Goal: Check status: Check status

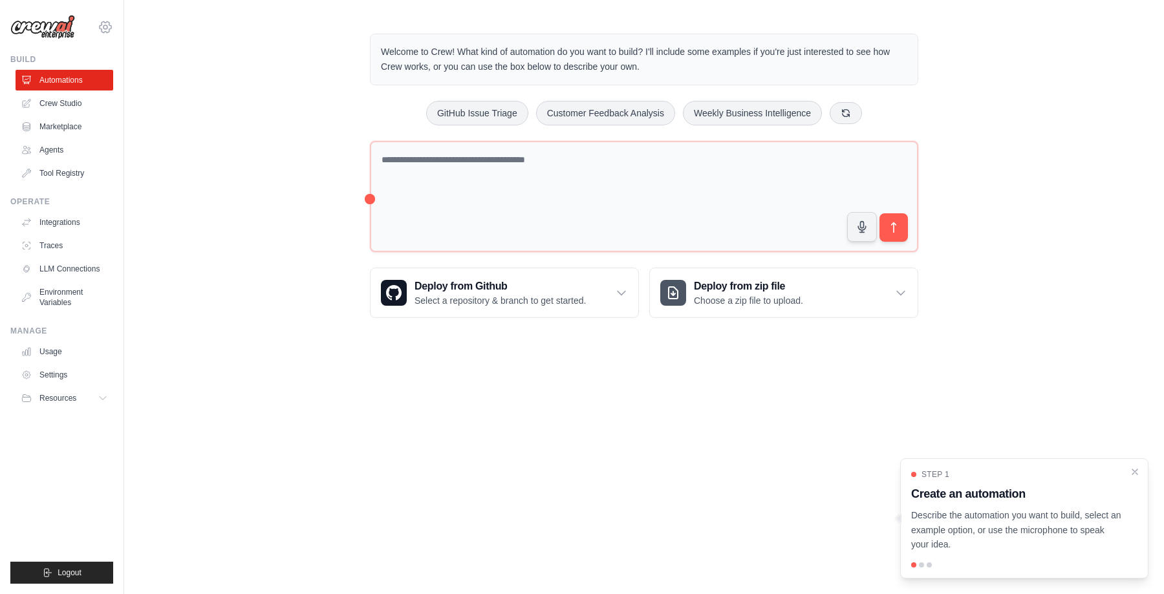
click at [107, 34] on icon at bounding box center [106, 27] width 16 height 16
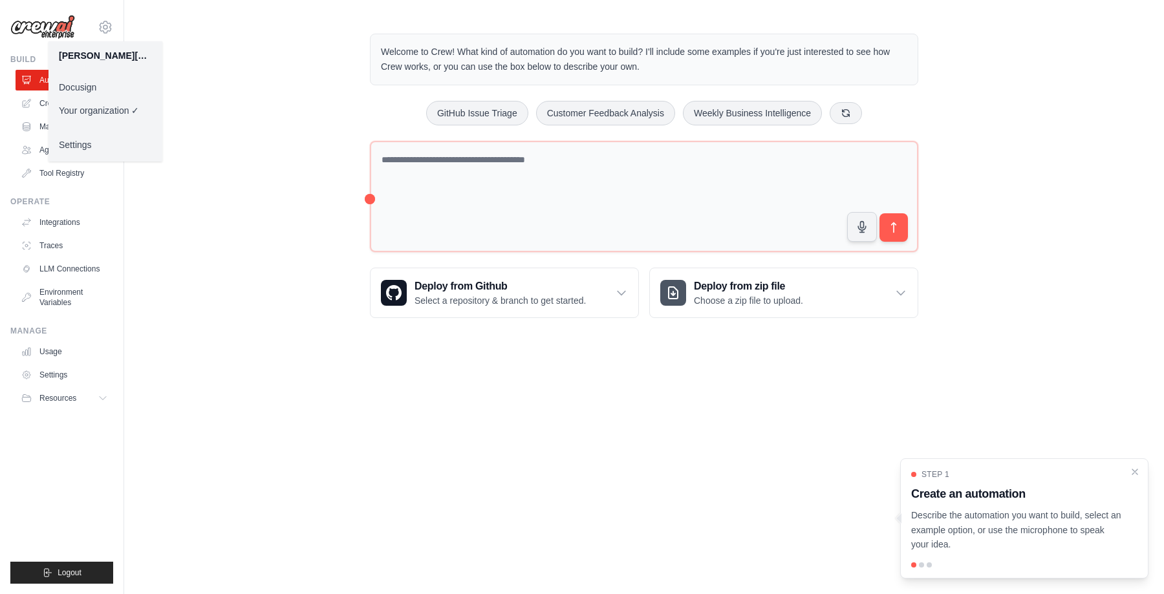
click at [105, 91] on link "Docusign" at bounding box center [106, 87] width 114 height 23
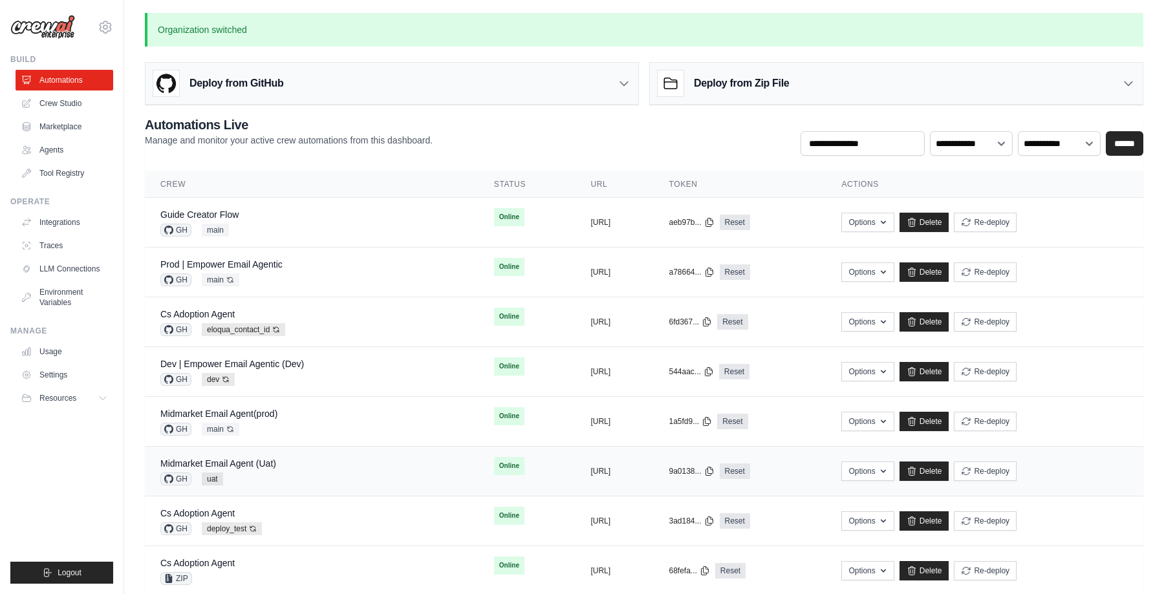
scroll to position [21, 0]
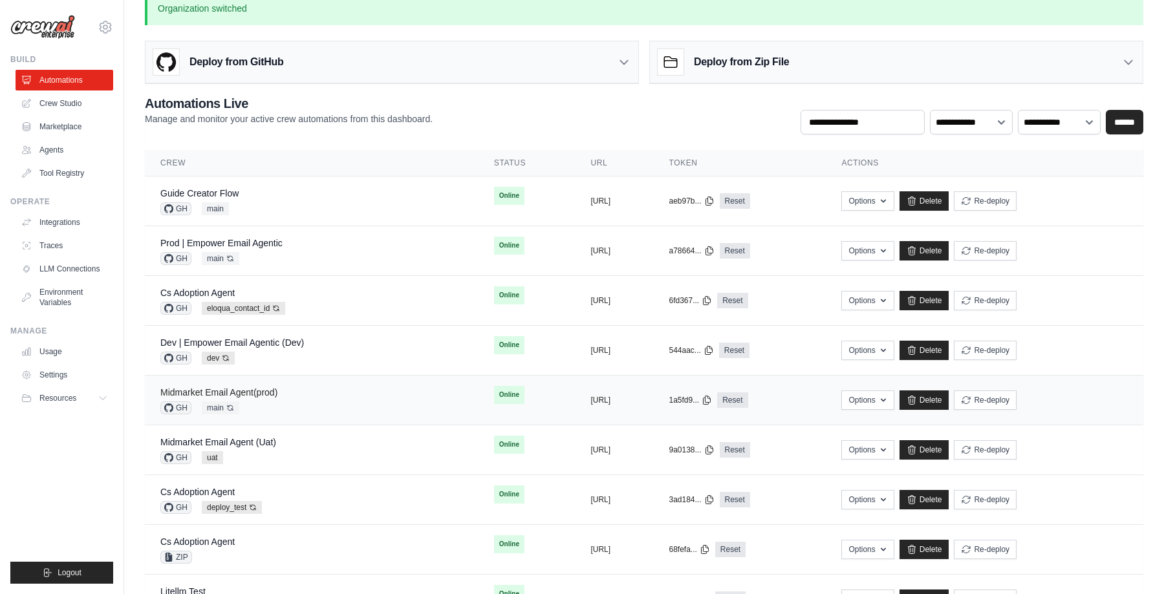
click at [261, 394] on link "Midmarket Email Agent(prod)" at bounding box center [218, 392] width 117 height 10
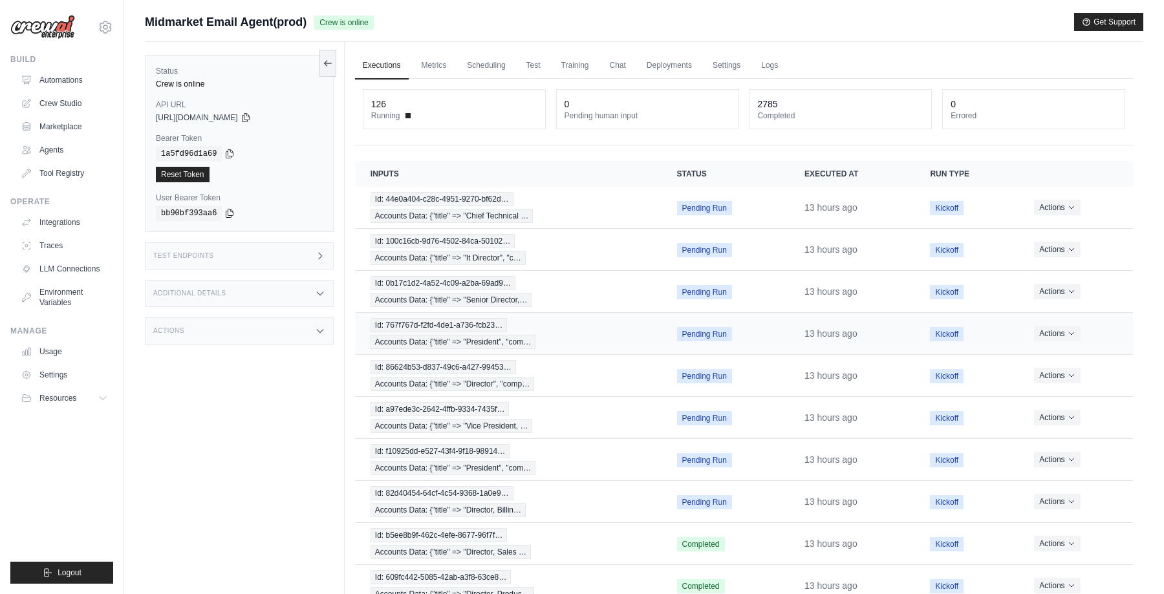
scroll to position [74, 0]
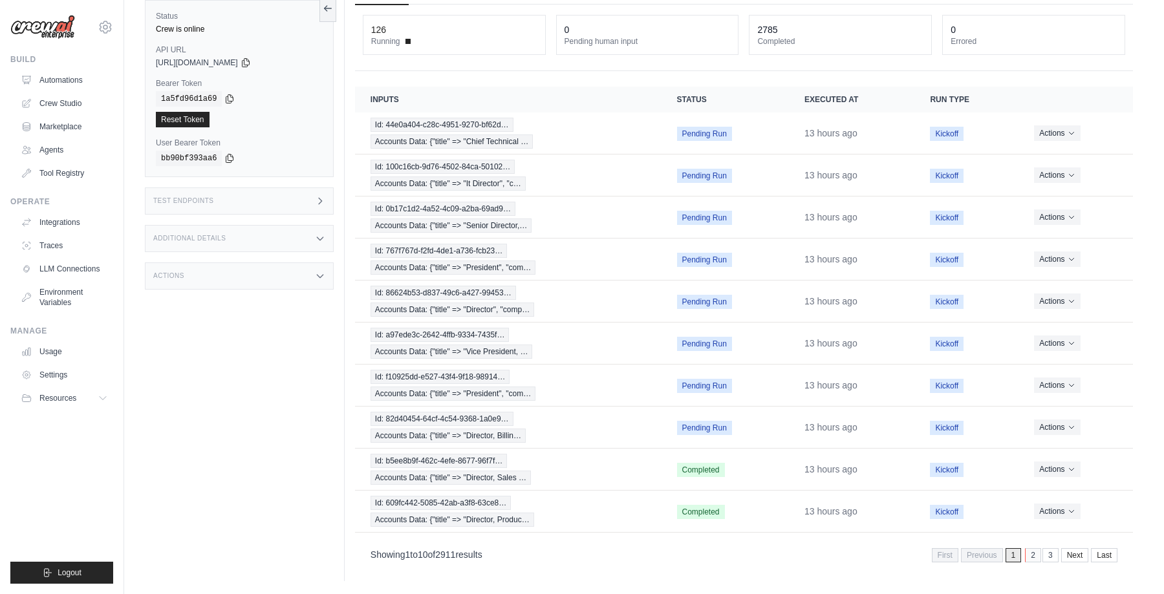
click at [1032, 554] on link "2" at bounding box center [1033, 555] width 16 height 14
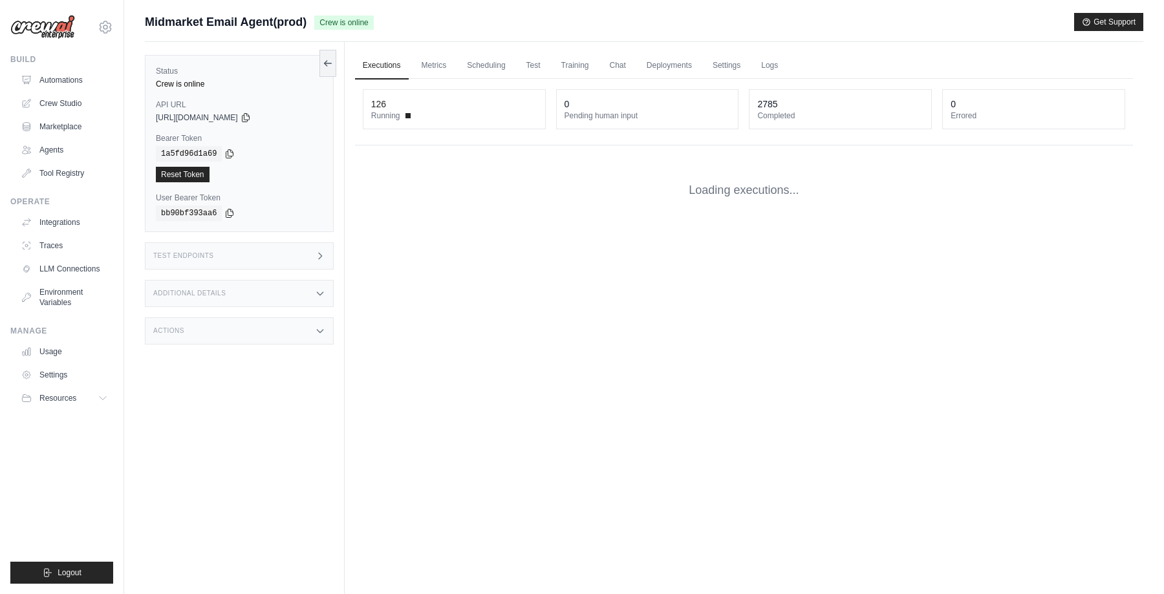
scroll to position [74, 0]
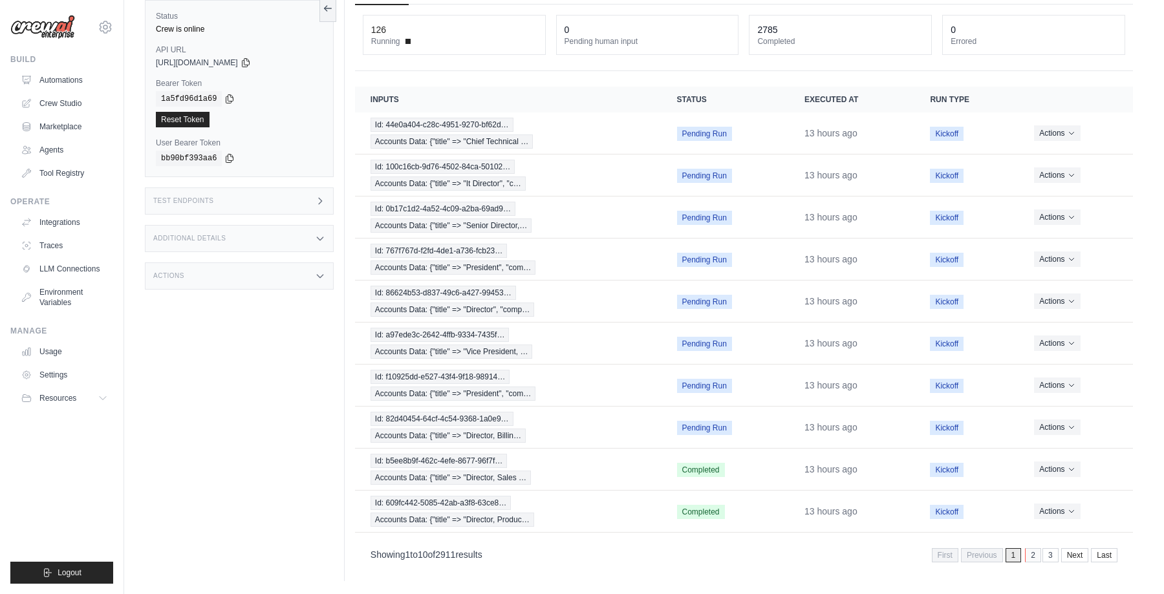
click at [1034, 556] on link "2" at bounding box center [1033, 555] width 16 height 14
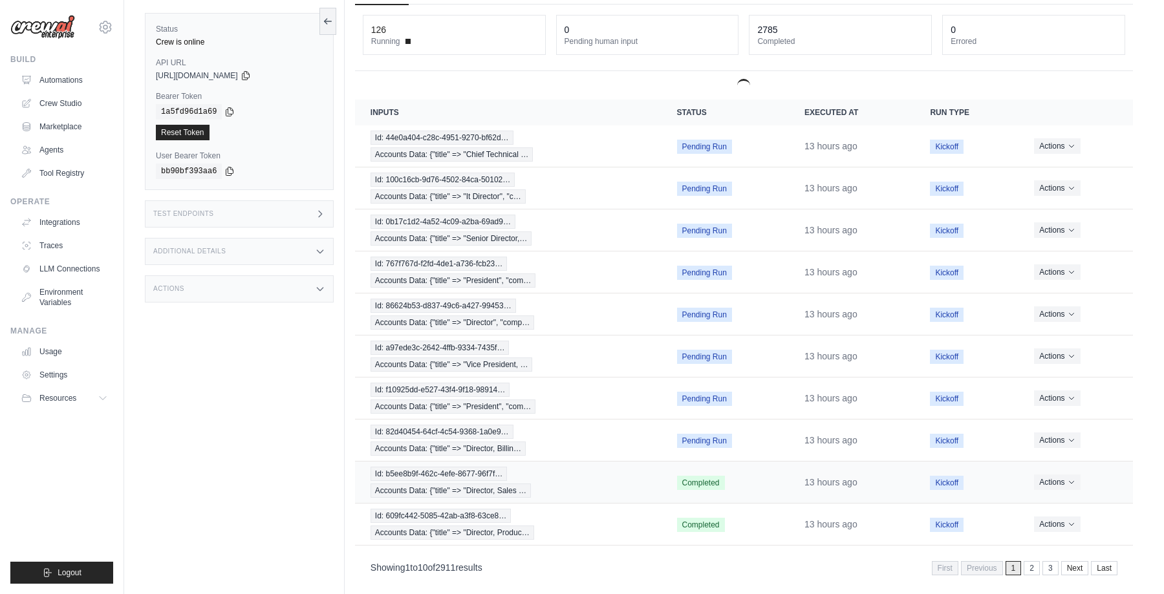
scroll to position [0, 0]
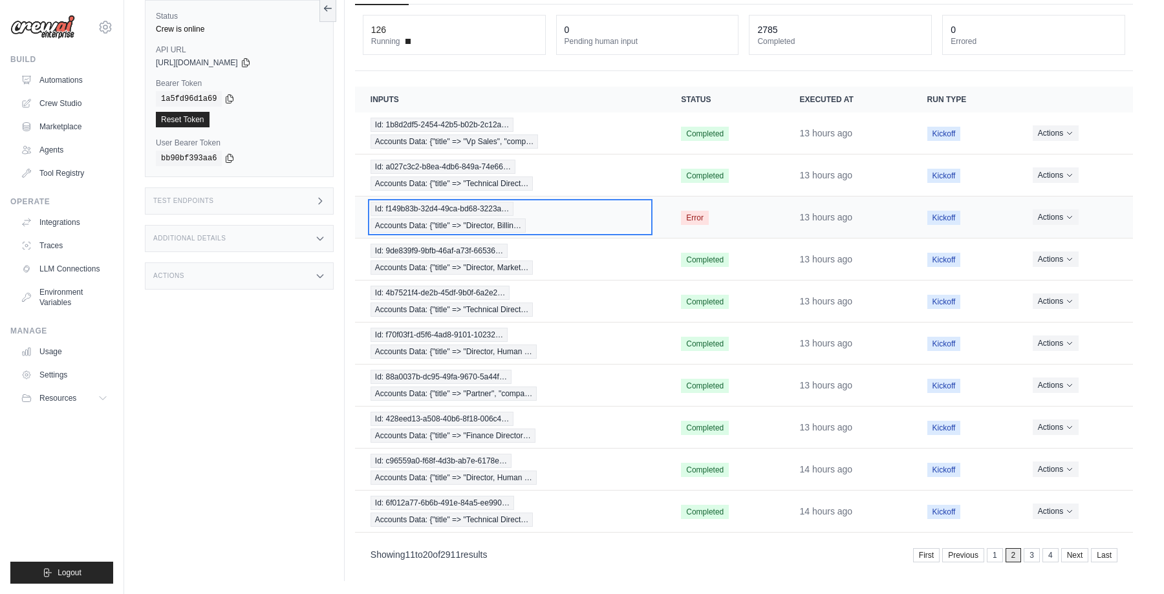
click at [587, 216] on div "Id: f149b83b-32d4-49ca-bd68-3223a… Accounts Data: {"title" => "Director, Billin…" at bounding box center [510, 217] width 279 height 31
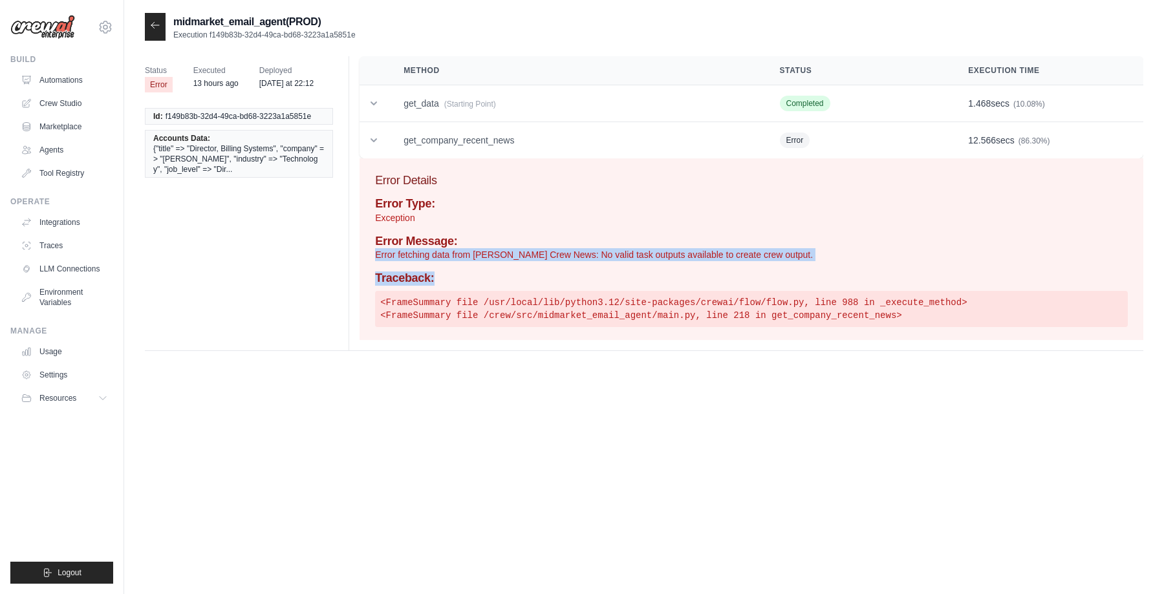
drag, startPoint x: 371, startPoint y: 255, endPoint x: 821, endPoint y: 276, distance: 451.3
click at [821, 276] on div "Error Details Error Type: Exception Error Message: Error fetching data from Ser…" at bounding box center [752, 249] width 784 height 182
click at [779, 273] on h4 "Traceback:" at bounding box center [751, 279] width 753 height 14
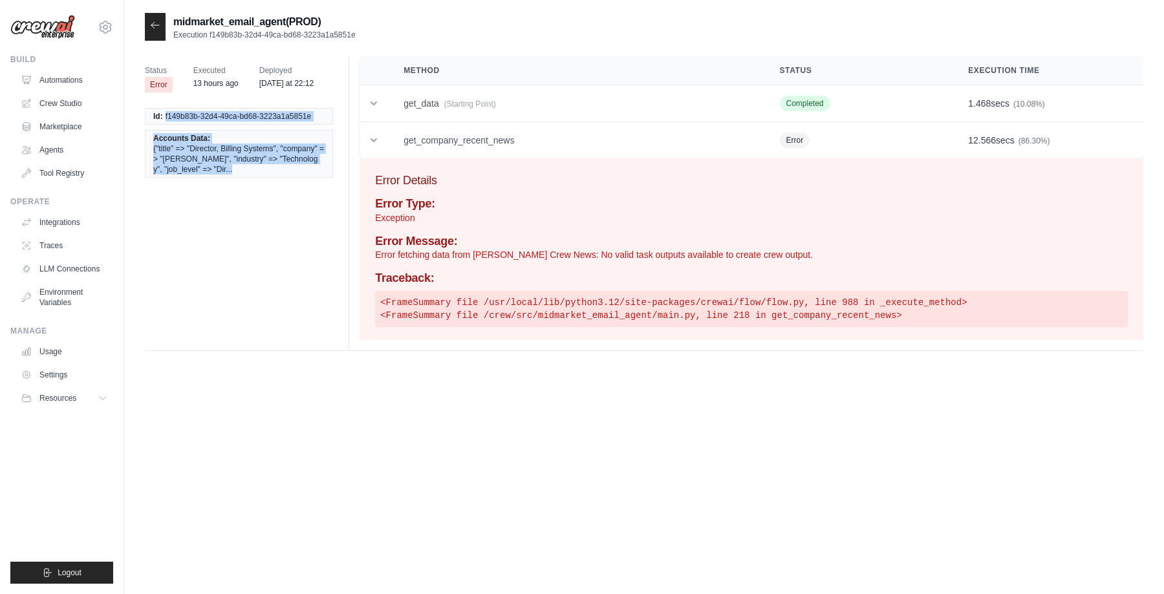
drag, startPoint x: 164, startPoint y: 114, endPoint x: 347, endPoint y: 114, distance: 183.0
click at [347, 114] on div "Status Error Executed 13 hours ago Deployed Wednesday at 22:12 Id: f149b83b-32d…" at bounding box center [644, 203] width 999 height 295
click at [565, 313] on pre "<FrameSummary file /usr/local/lib/python3.12/site-packages/crewai/flow/flow.py,…" at bounding box center [751, 309] width 753 height 36
click at [157, 25] on icon at bounding box center [155, 25] width 10 height 10
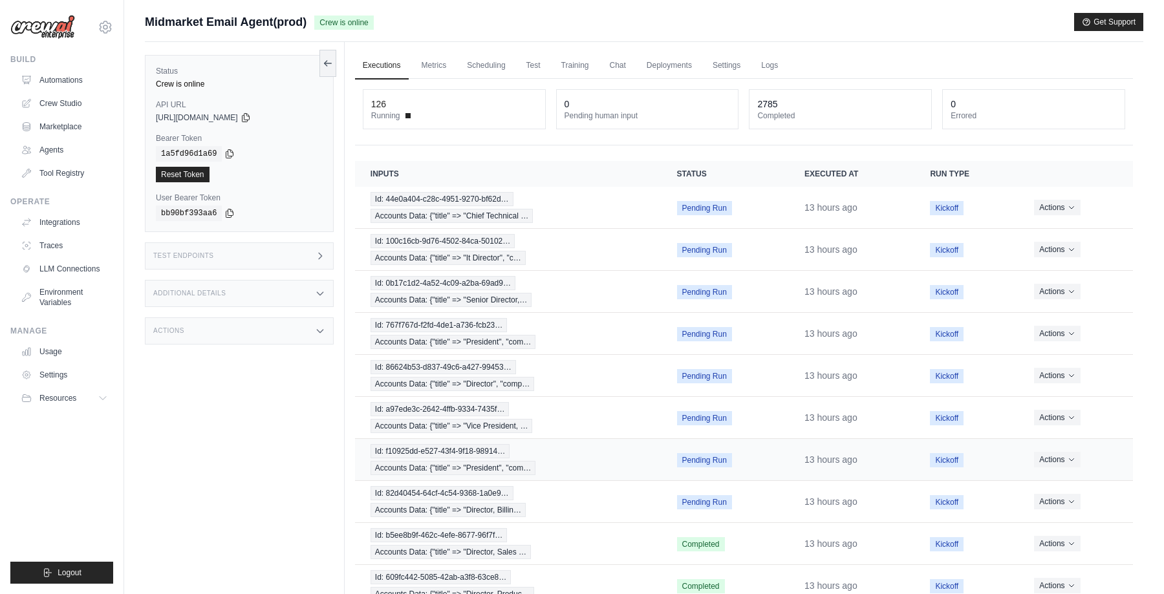
scroll to position [74, 0]
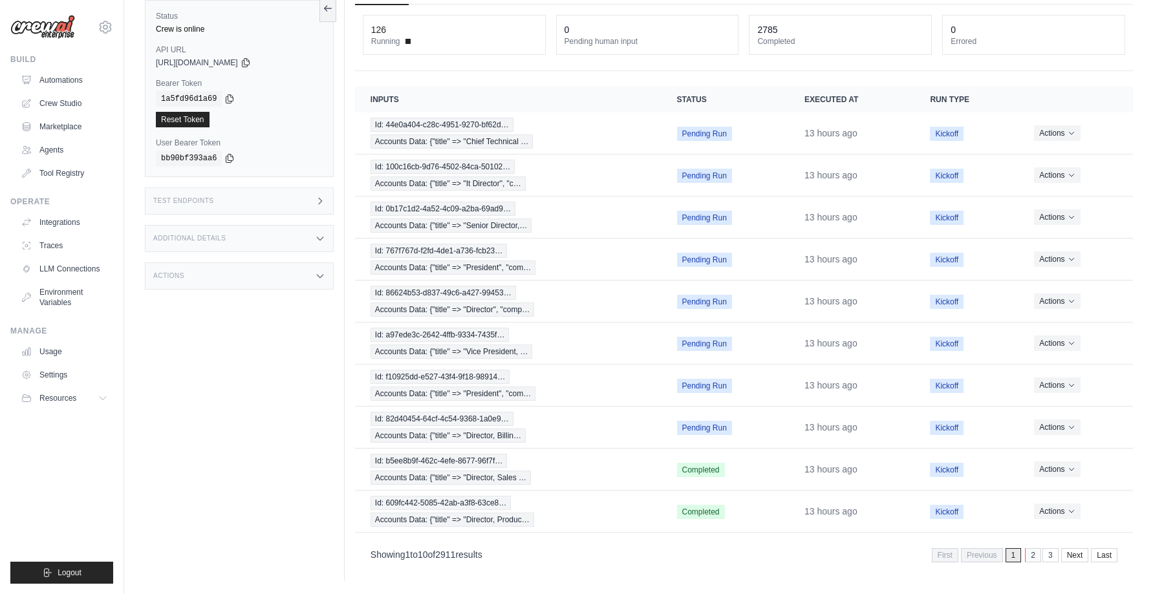
click at [1028, 556] on link "2" at bounding box center [1033, 555] width 16 height 14
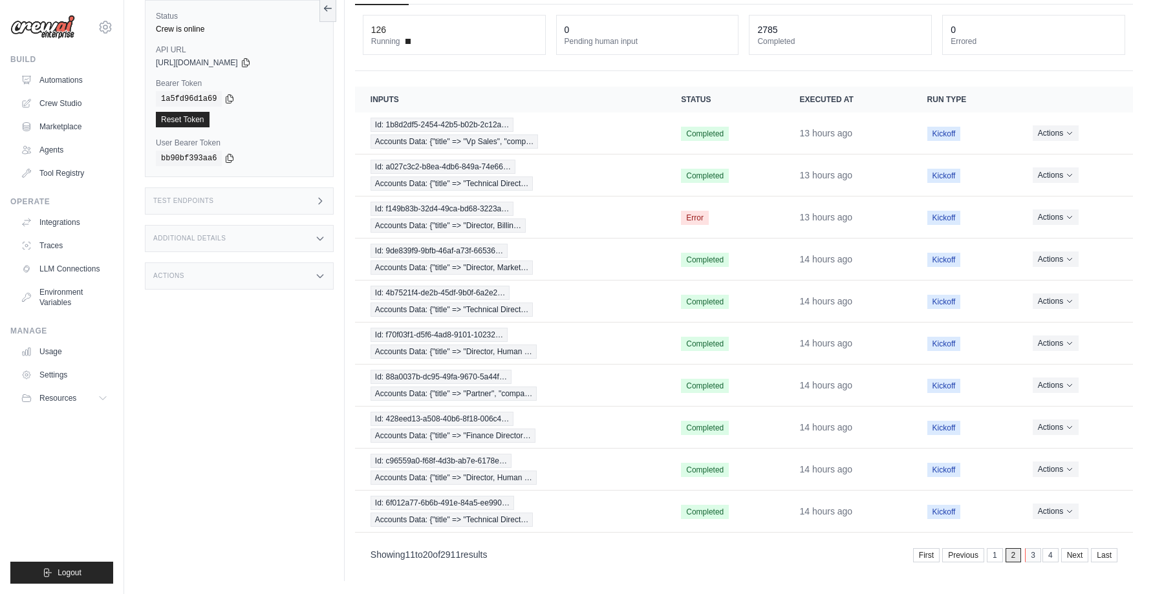
click at [1036, 556] on link "3" at bounding box center [1033, 555] width 16 height 14
click at [1032, 557] on link "4" at bounding box center [1033, 555] width 16 height 14
click at [1028, 557] on link "5" at bounding box center [1033, 555] width 16 height 14
click at [1031, 558] on link "6" at bounding box center [1033, 555] width 16 height 14
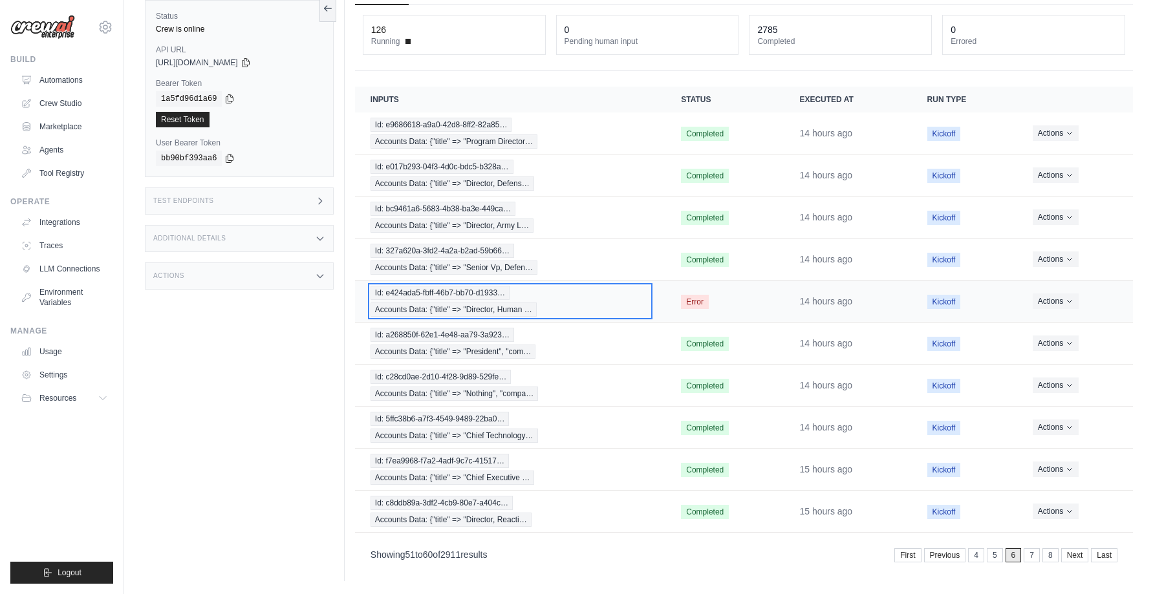
click at [603, 294] on div "Id: e424ada5-fbff-46b7-bb70-d1933… Accounts Data: {"title" => "Director, Human …" at bounding box center [510, 301] width 279 height 31
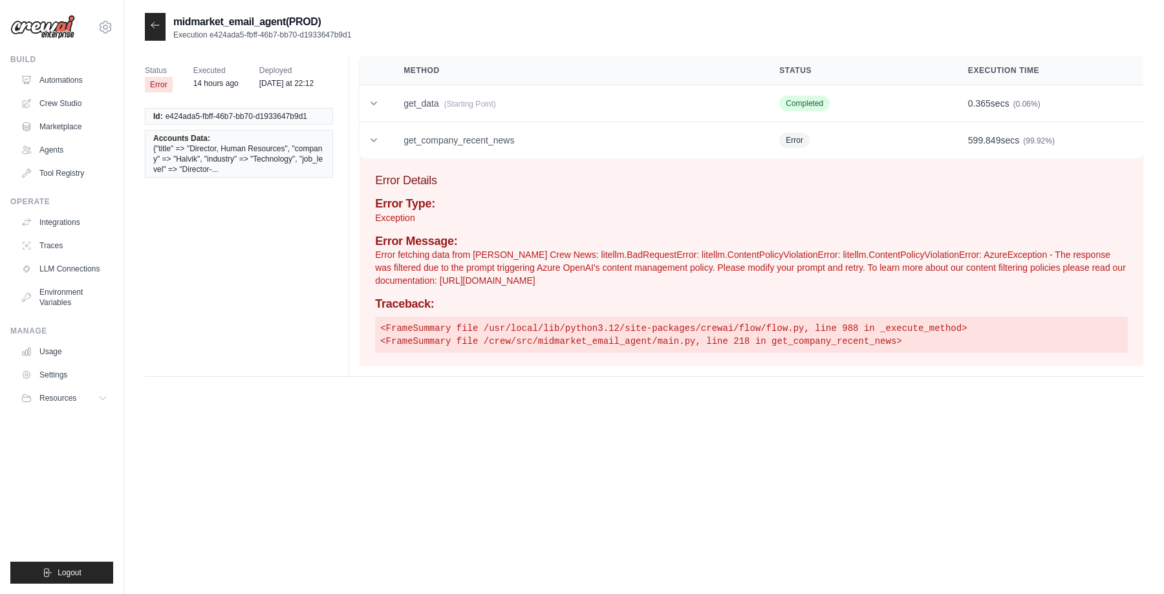
click at [155, 26] on icon at bounding box center [155, 25] width 10 height 10
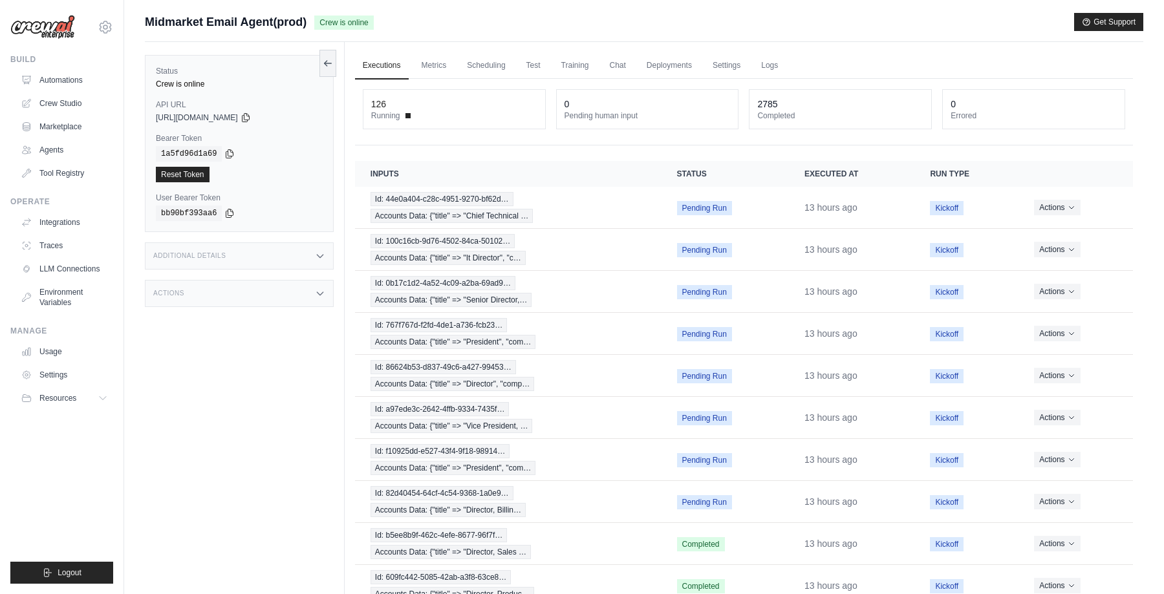
scroll to position [74, 0]
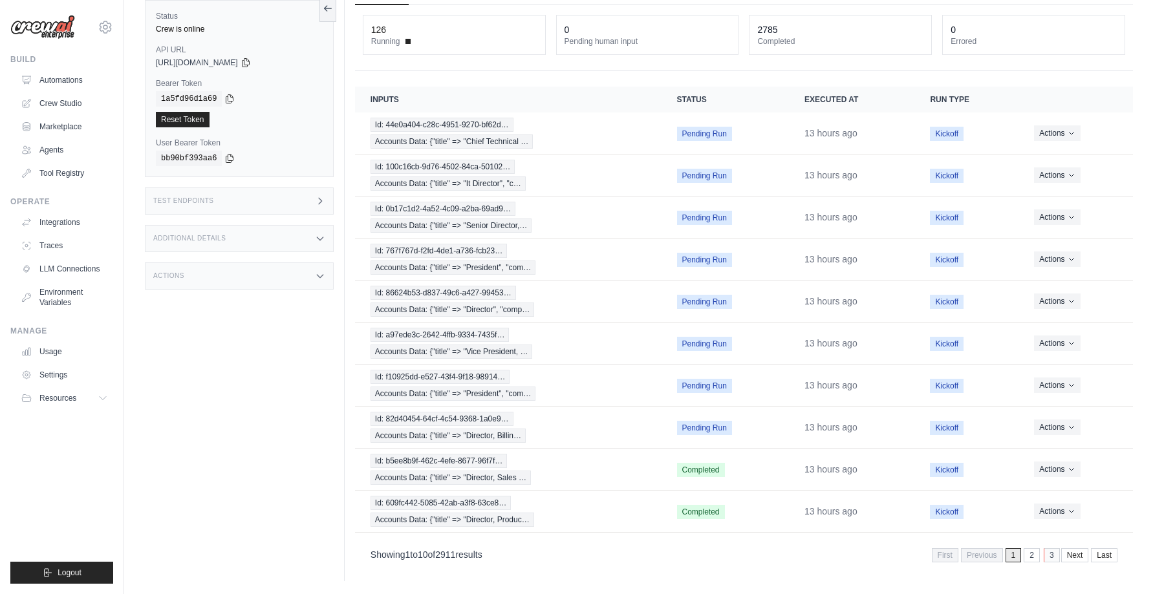
click at [1053, 557] on link "3" at bounding box center [1052, 555] width 16 height 14
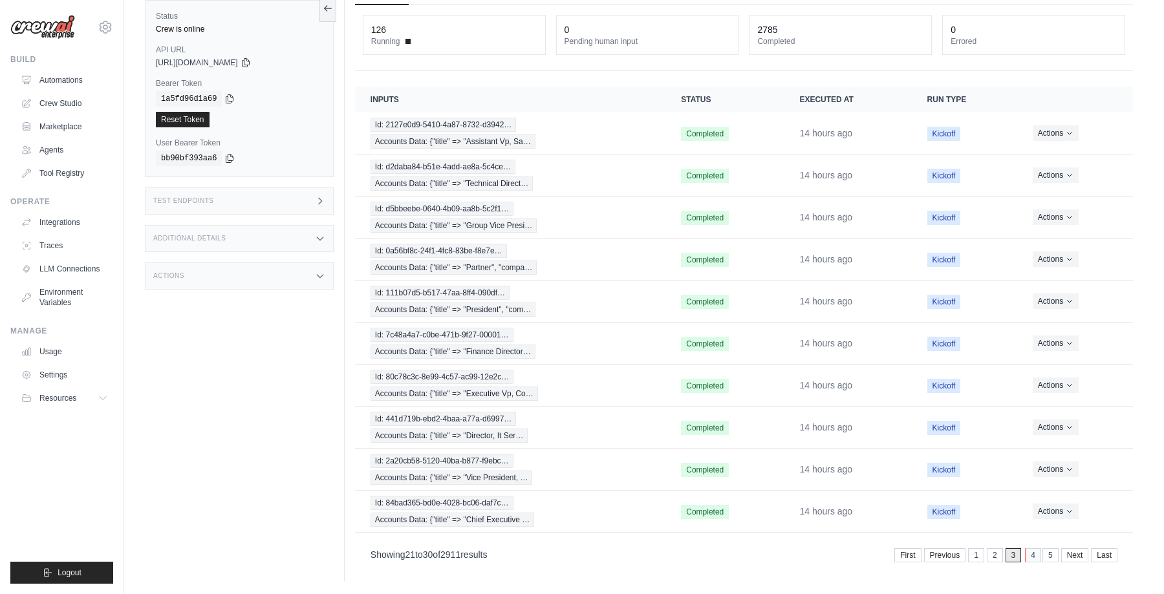
click at [1037, 556] on link "4" at bounding box center [1033, 555] width 16 height 14
click at [1030, 556] on link "5" at bounding box center [1033, 555] width 16 height 14
click at [1032, 560] on link "6" at bounding box center [1033, 555] width 16 height 14
click at [1031, 559] on link "7" at bounding box center [1033, 555] width 16 height 14
click at [1034, 559] on link "8" at bounding box center [1033, 555] width 16 height 14
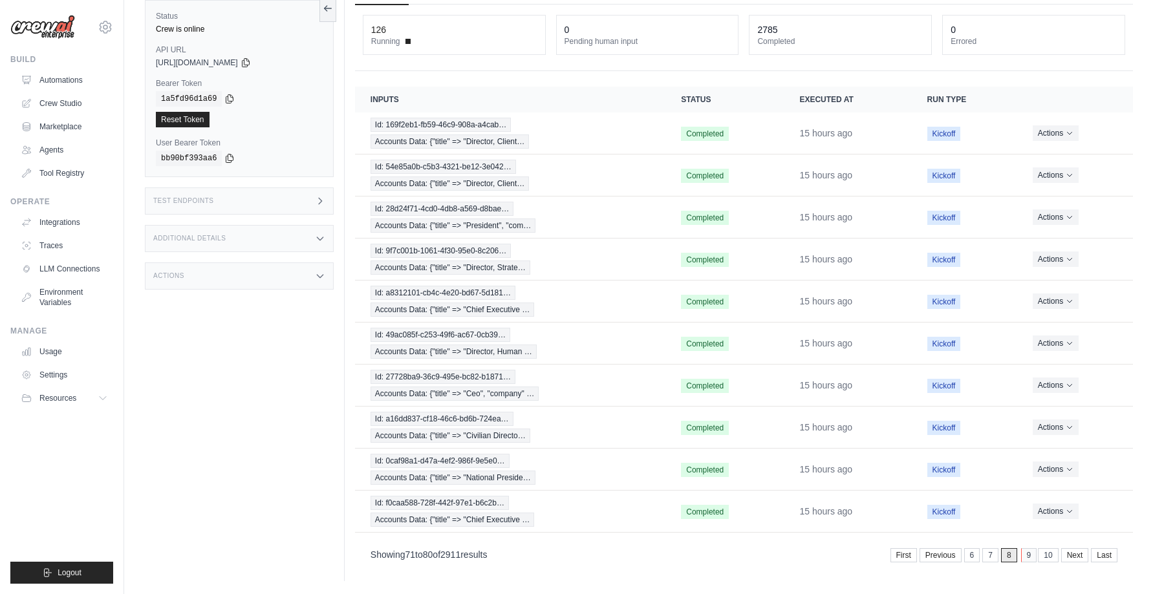
click at [1027, 558] on link "9" at bounding box center [1029, 555] width 16 height 14
click at [1026, 558] on link "10" at bounding box center [1027, 555] width 20 height 14
click at [1022, 556] on link "11" at bounding box center [1027, 555] width 20 height 14
click at [1025, 554] on link "12" at bounding box center [1027, 555] width 20 height 14
click at [1026, 554] on link "13" at bounding box center [1027, 555] width 20 height 14
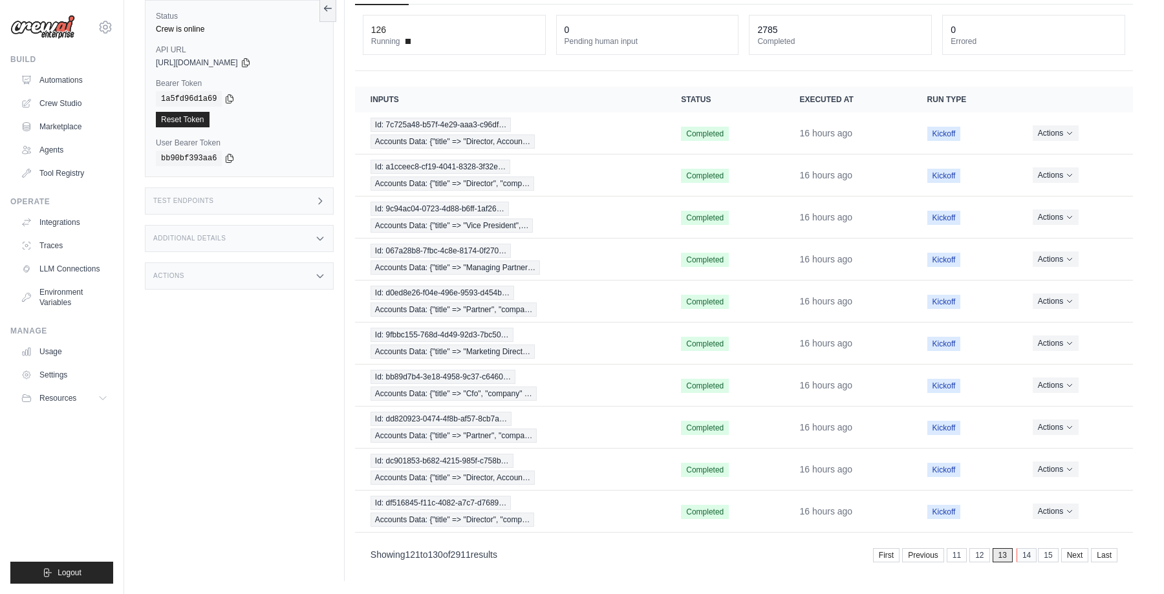
click at [1023, 556] on link "14" at bounding box center [1027, 555] width 20 height 14
click at [1019, 556] on link "15" at bounding box center [1027, 555] width 20 height 14
click at [1020, 557] on link "16" at bounding box center [1027, 555] width 20 height 14
click at [1026, 553] on link "17" at bounding box center [1027, 555] width 20 height 14
click at [1023, 552] on link "18" at bounding box center [1027, 555] width 20 height 14
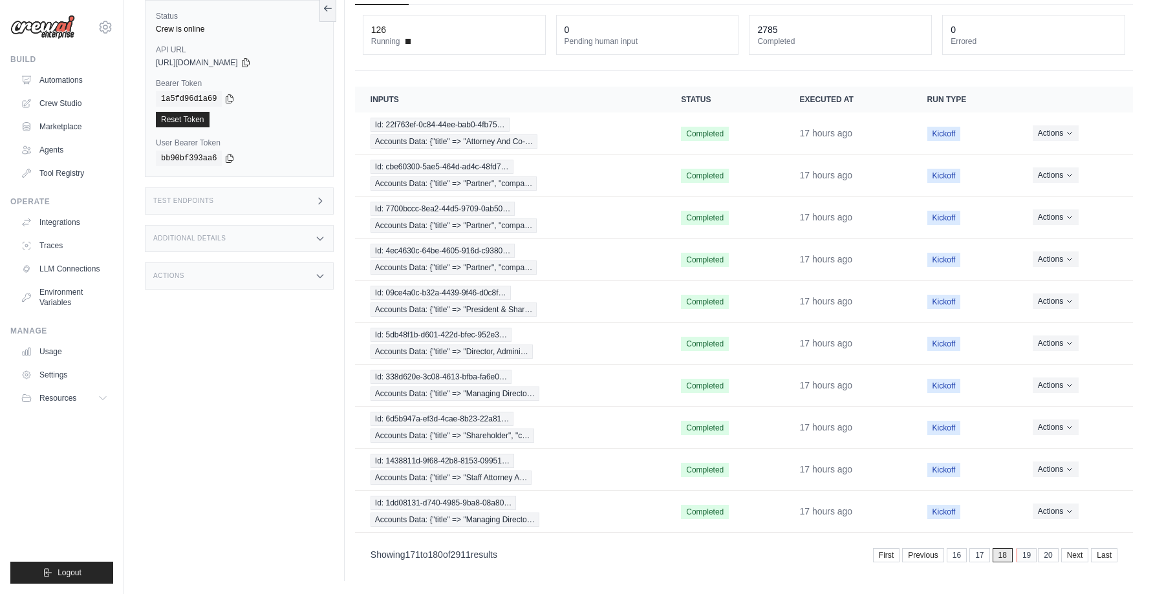
click at [1024, 554] on link "19" at bounding box center [1027, 555] width 20 height 14
click at [1019, 558] on link "20" at bounding box center [1027, 555] width 20 height 14
click at [1023, 557] on link "21" at bounding box center [1027, 555] width 20 height 14
click at [1019, 553] on link "22" at bounding box center [1027, 555] width 20 height 14
click at [1026, 559] on link "23" at bounding box center [1027, 555] width 20 height 14
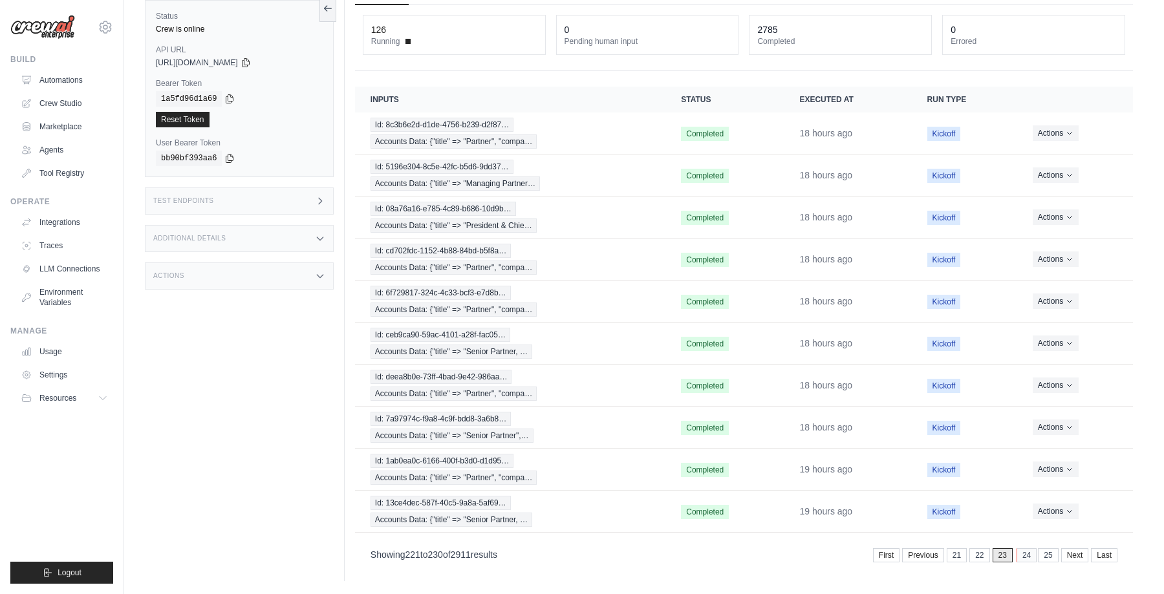
click at [1025, 554] on link "24" at bounding box center [1027, 555] width 20 height 14
click at [1025, 552] on link "25" at bounding box center [1027, 555] width 20 height 14
click at [889, 556] on link "First" at bounding box center [887, 555] width 27 height 14
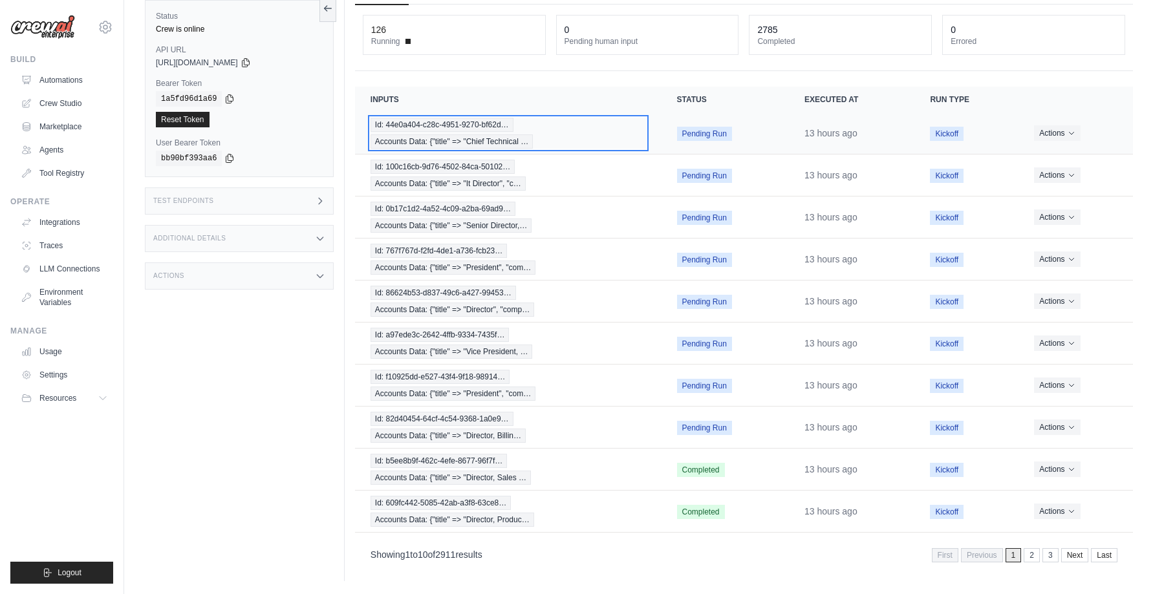
click at [623, 136] on div "Id: 44e0a404-c28c-4951-9270-bf62d… Accounts Data: {"title" => "Chief Technical …" at bounding box center [509, 133] width 276 height 31
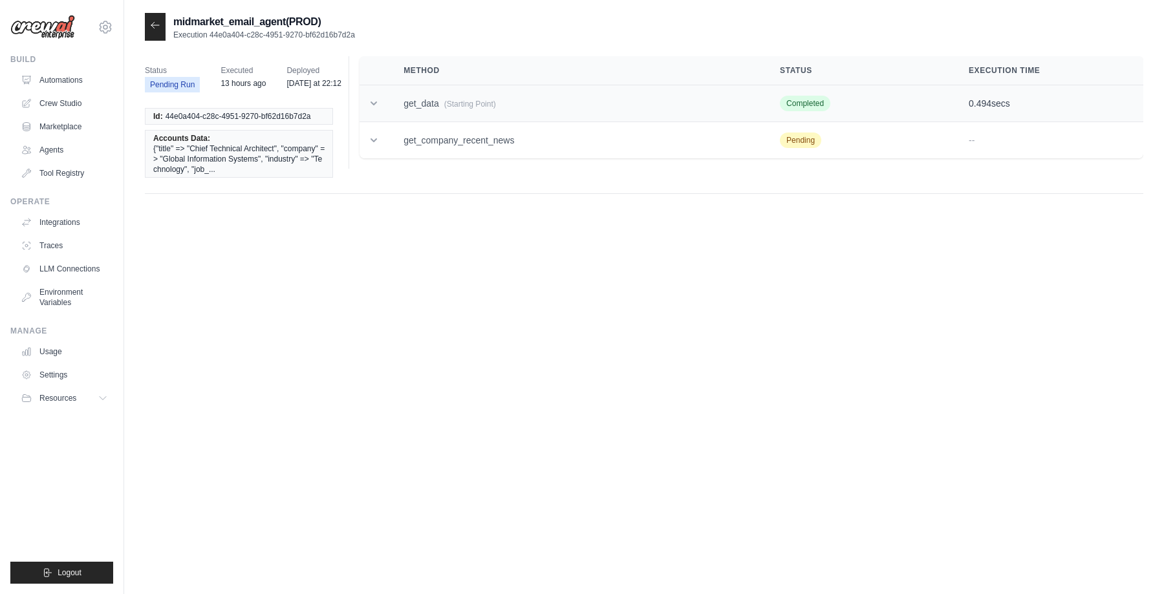
click at [374, 103] on icon at bounding box center [373, 103] width 13 height 13
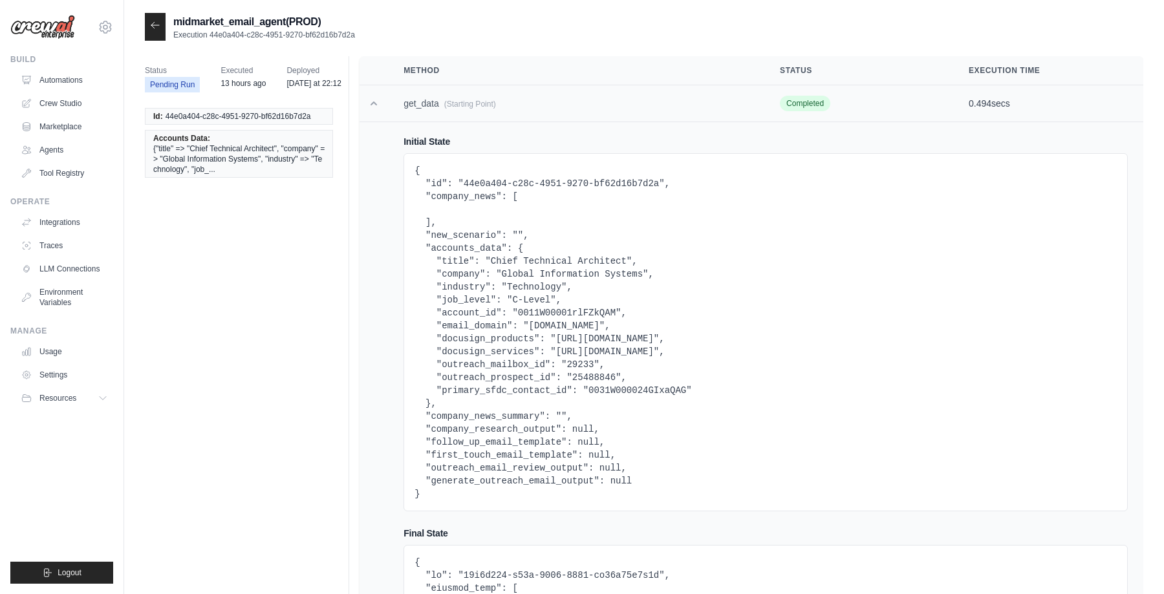
click at [374, 102] on icon at bounding box center [374, 104] width 6 height 4
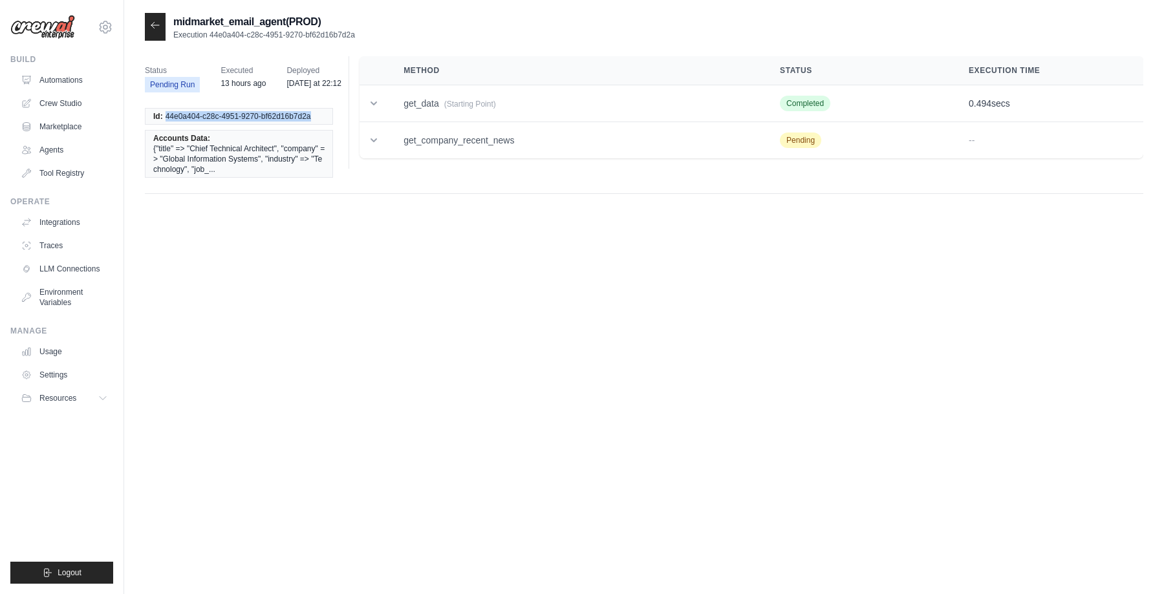
drag, startPoint x: 166, startPoint y: 147, endPoint x: 323, endPoint y: 144, distance: 157.8
click at [323, 125] on li "Id: 44e0a404-c28c-4951-9270-bf62d16b7d2a" at bounding box center [239, 116] width 188 height 17
copy span "44e0a404-c28c-4951-9270-bf62d16b7d2a"
click at [156, 28] on icon at bounding box center [155, 25] width 10 height 10
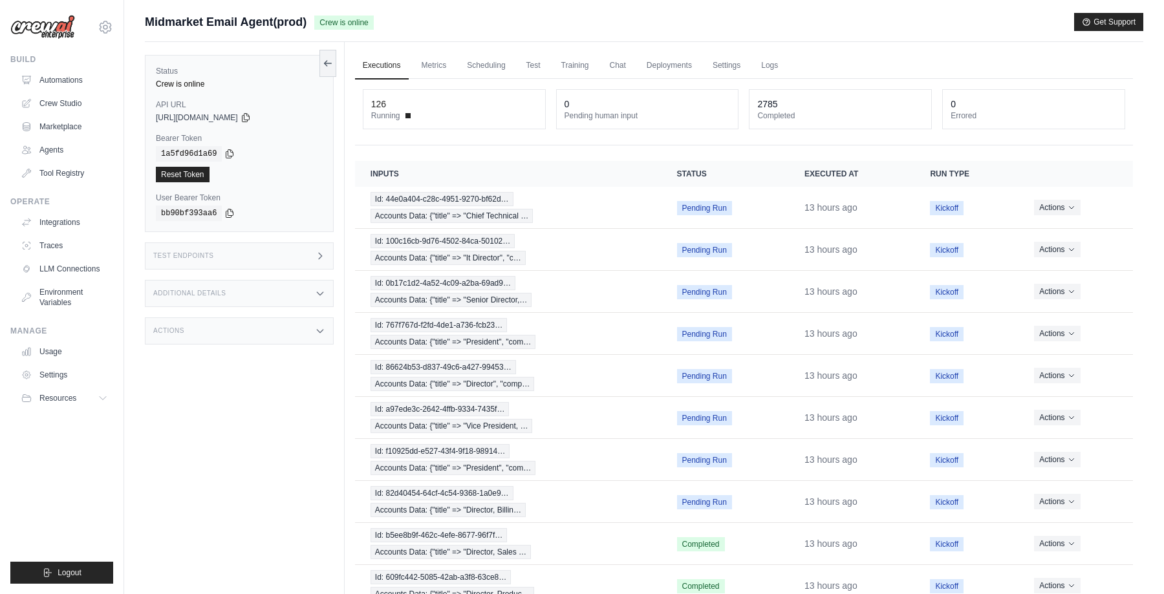
click at [319, 257] on icon at bounding box center [320, 256] width 10 height 10
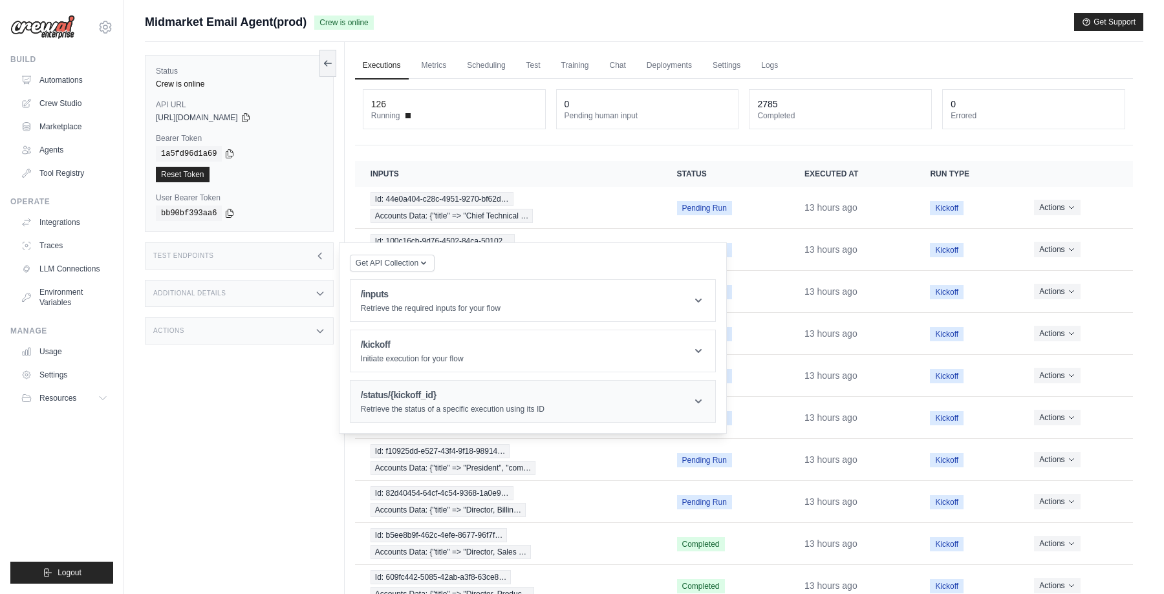
click at [424, 395] on h1 "/status/{kickoff_id}" at bounding box center [453, 395] width 184 height 13
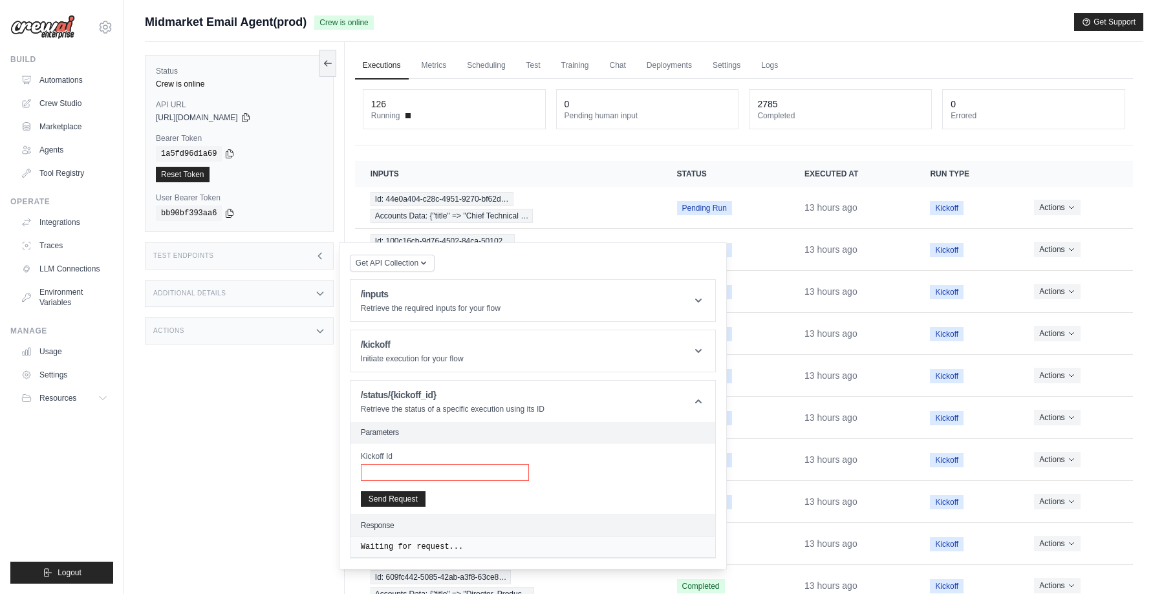
click at [387, 468] on input "Kickoff Id" at bounding box center [445, 472] width 168 height 17
paste input "**********"
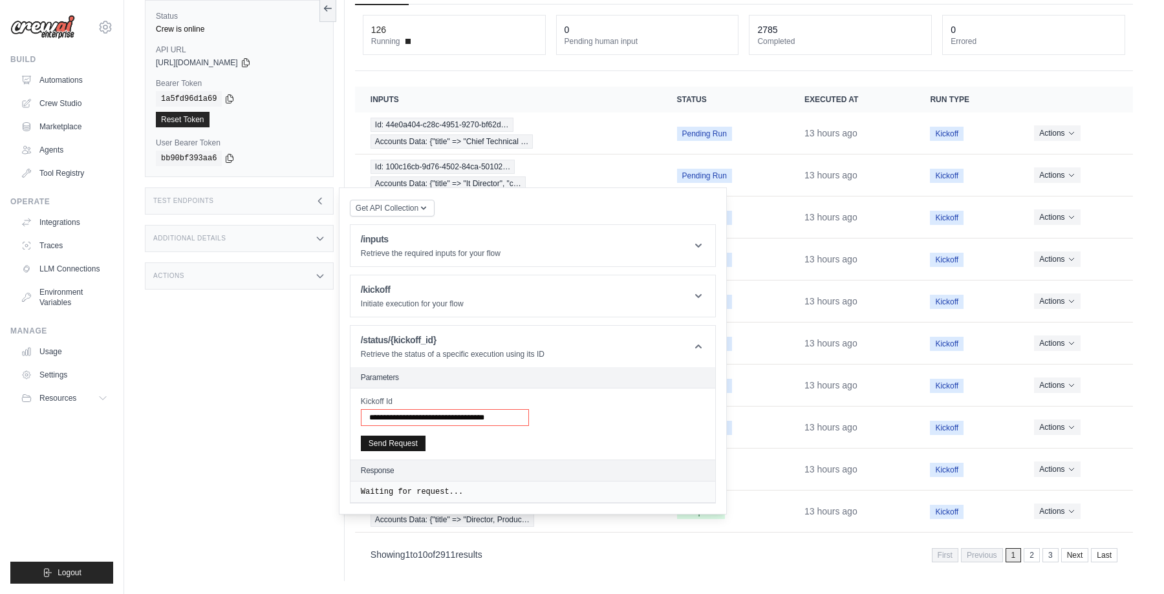
type input "**********"
click at [396, 447] on button "Send Request" at bounding box center [393, 444] width 65 height 16
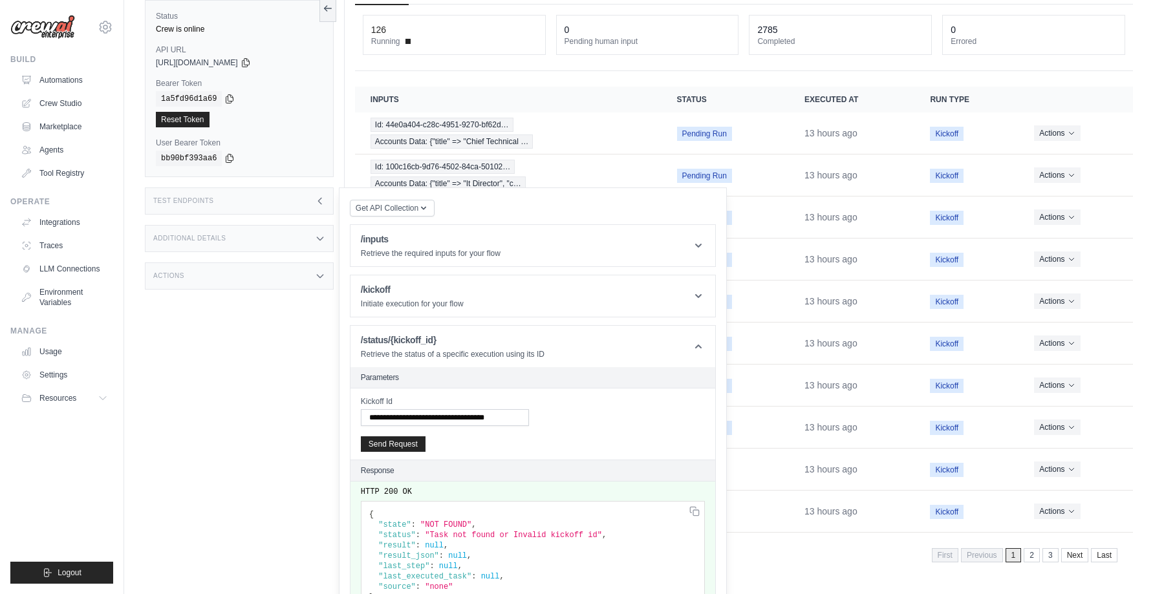
scroll to position [93, 0]
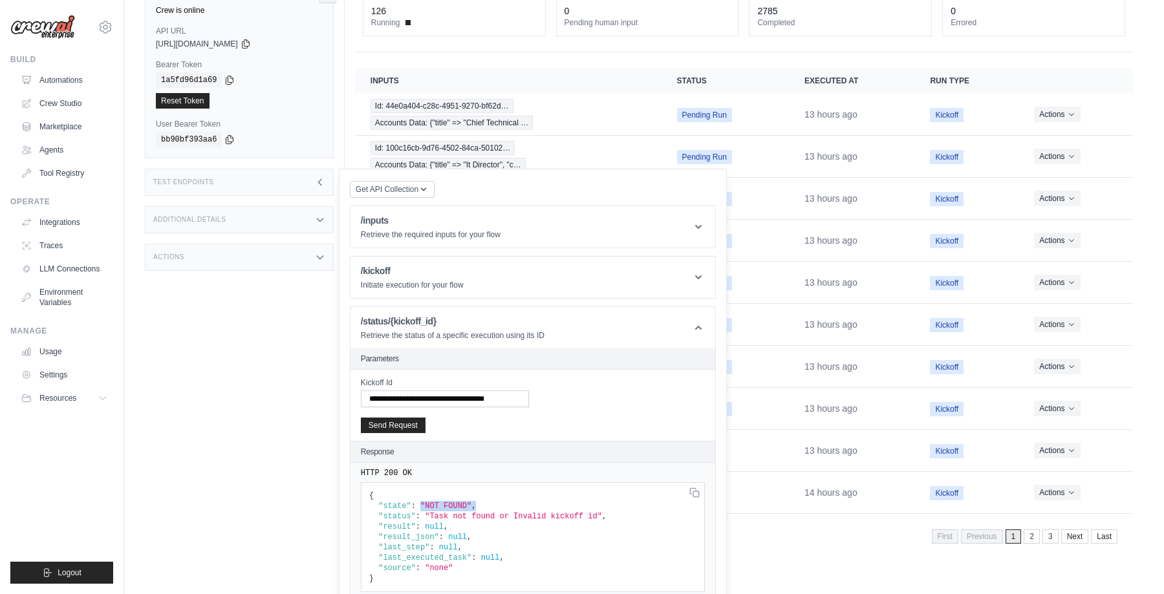
drag, startPoint x: 418, startPoint y: 504, endPoint x: 592, endPoint y: 504, distance: 173.3
click at [592, 504] on pre "{ "state" : "NOT FOUND" , "status" : "Task not found or Invalid kickoff id" , "…" at bounding box center [533, 538] width 344 height 110
click at [501, 506] on pre "{ "state" : "NOT FOUND" , "status" : "Task not found or Invalid kickoff id" , "…" at bounding box center [533, 538] width 344 height 110
drag, startPoint x: 419, startPoint y: 506, endPoint x: 525, endPoint y: 506, distance: 106.1
click at [525, 506] on pre "{ "state" : "NOT FOUND" , "status" : "Task not found or Invalid kickoff id" , "…" at bounding box center [533, 538] width 344 height 110
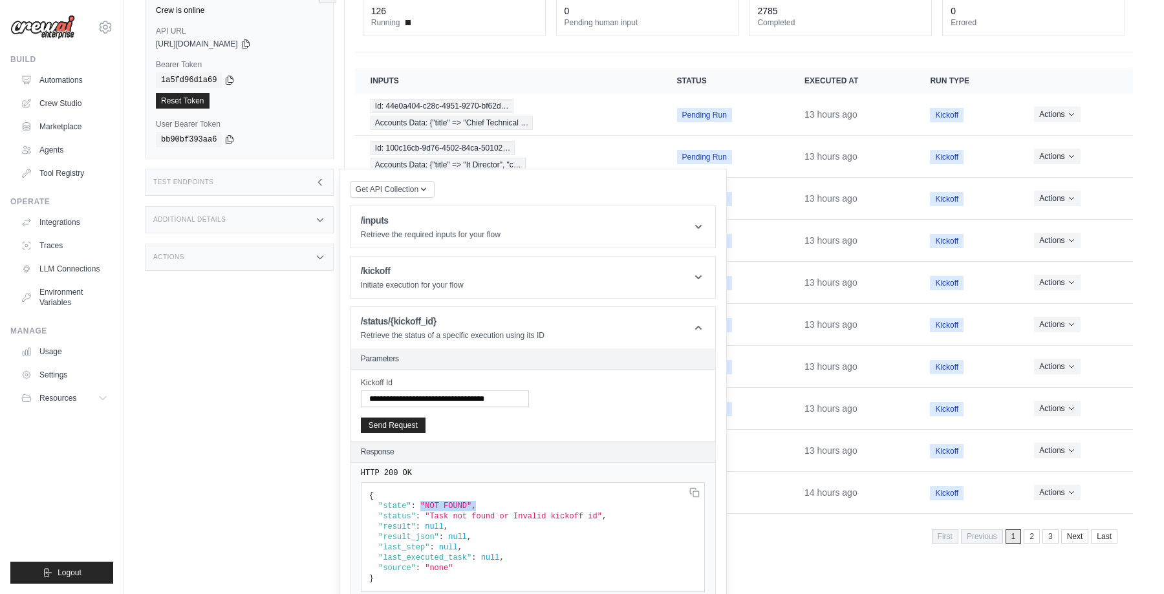
click at [525, 506] on pre "{ "state" : "NOT FOUND" , "status" : "Task not found or Invalid kickoff id" , "…" at bounding box center [533, 538] width 344 height 110
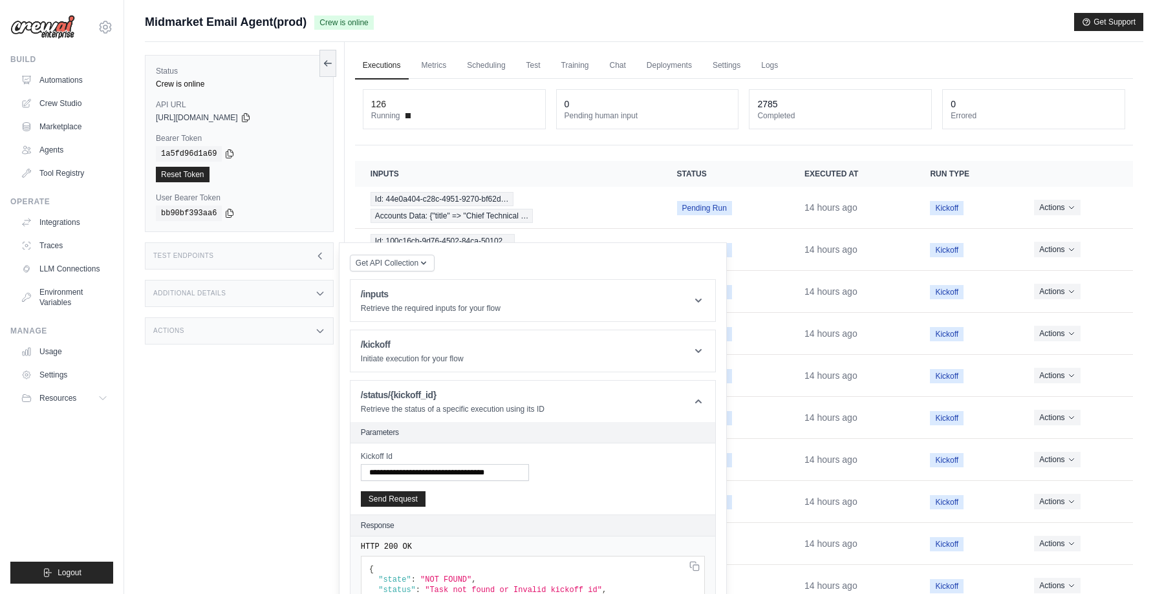
click at [421, 20] on div "Midmarket Email Agent(prod) Crew is online Get Support" at bounding box center [644, 22] width 999 height 18
click at [326, 61] on icon at bounding box center [325, 62] width 3 height 5
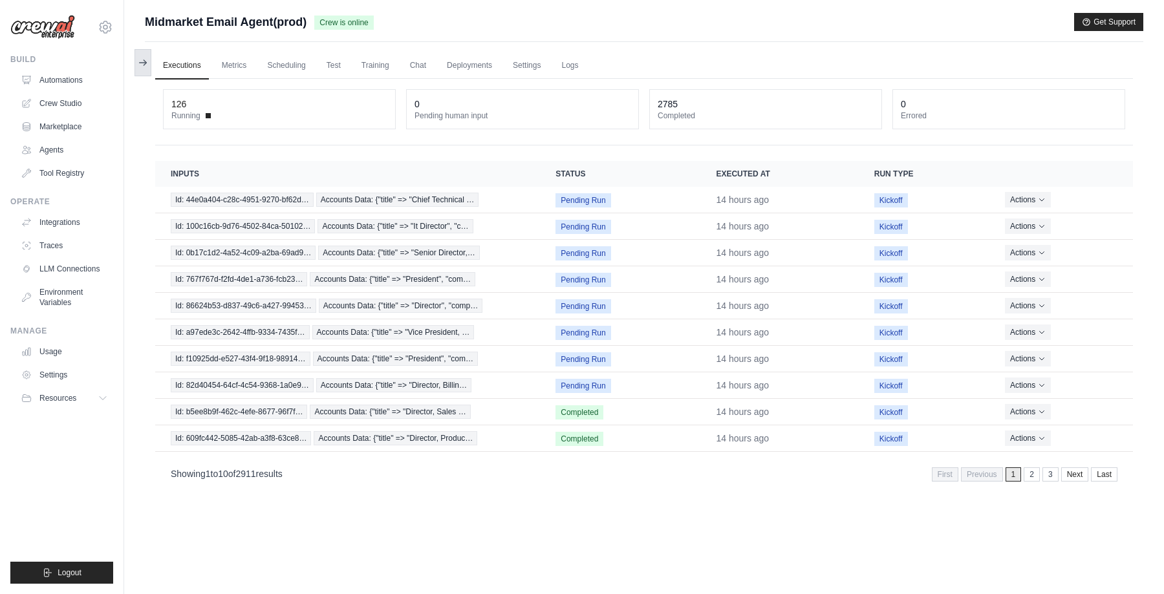
click at [146, 58] on icon at bounding box center [143, 63] width 10 height 10
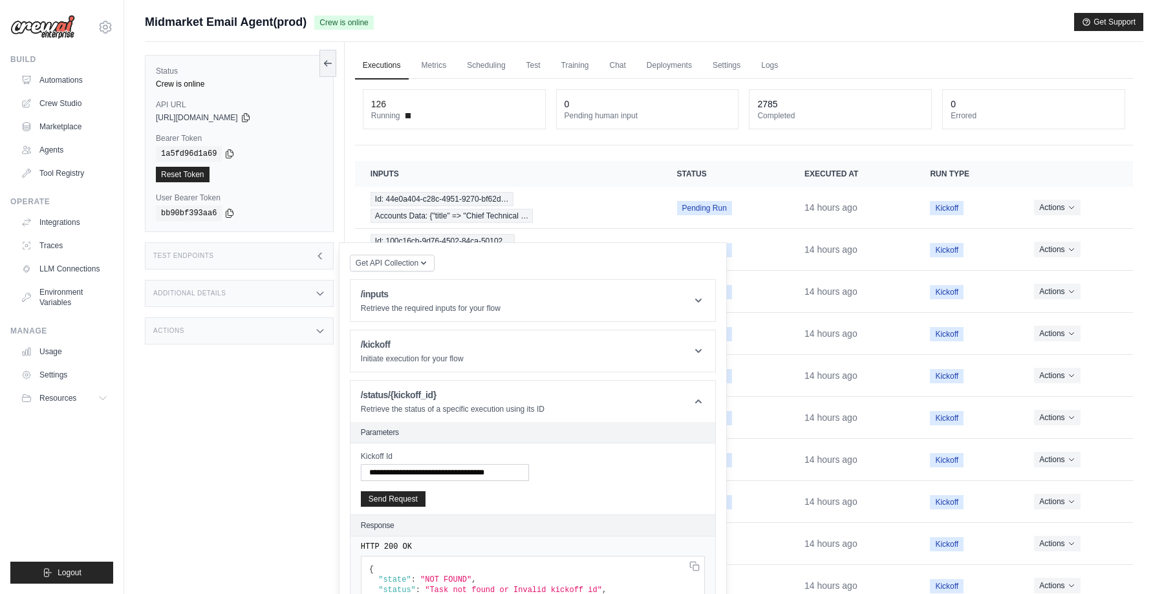
click at [468, 159] on div "**********" at bounding box center [744, 362] width 778 height 567
click at [319, 255] on icon at bounding box center [319, 256] width 3 height 6
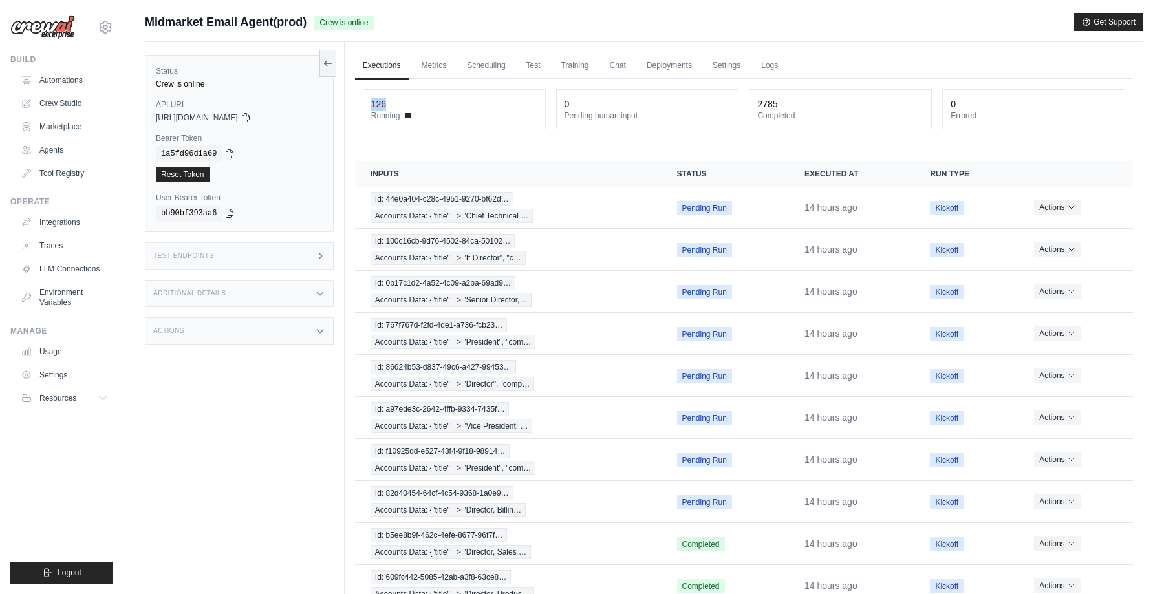
drag, startPoint x: 371, startPoint y: 103, endPoint x: 420, endPoint y: 103, distance: 49.2
click at [420, 103] on div "126" at bounding box center [454, 104] width 166 height 13
click at [396, 112] on span "Running" at bounding box center [385, 116] width 29 height 10
drag, startPoint x: 371, startPoint y: 105, endPoint x: 441, endPoint y: 105, distance: 70.5
click at [441, 105] on div "126 Running" at bounding box center [454, 109] width 182 height 39
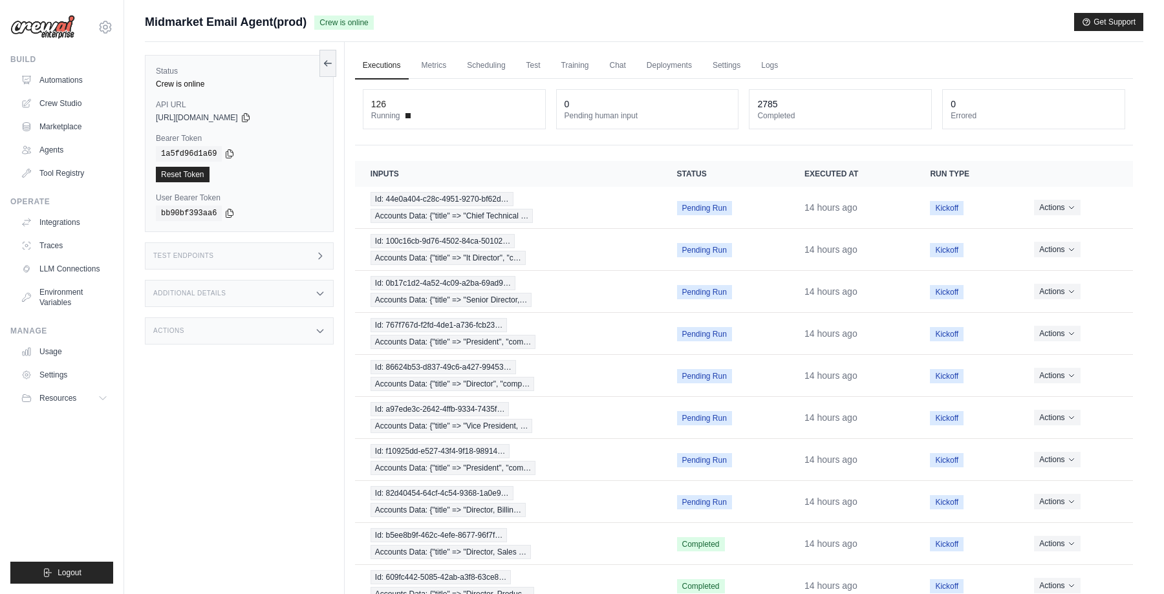
click at [392, 109] on div "126" at bounding box center [454, 104] width 166 height 13
drag, startPoint x: 372, startPoint y: 102, endPoint x: 462, endPoint y: 105, distance: 90.0
click at [462, 105] on div "126" at bounding box center [454, 104] width 166 height 13
click at [395, 135] on div "126 Running 0 Pending human input 2785 Completed 0 Errored" at bounding box center [744, 112] width 778 height 67
drag, startPoint x: 373, startPoint y: 106, endPoint x: 421, endPoint y: 106, distance: 48.5
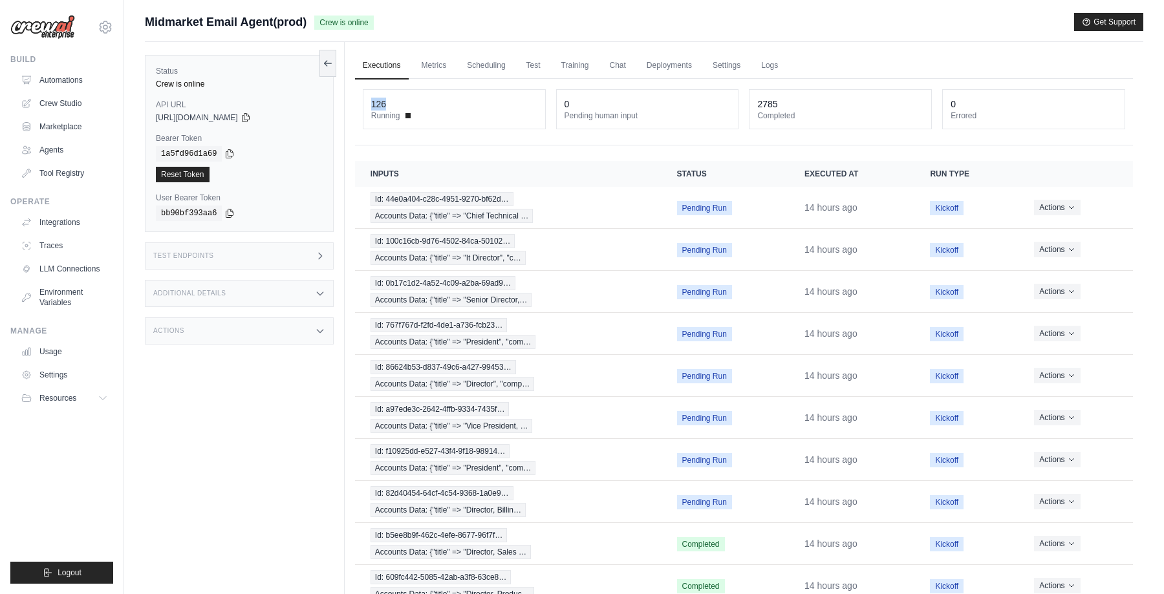
click at [421, 106] on div "126" at bounding box center [454, 104] width 166 height 13
click at [620, 228] on td "Id: 44e0a404-c28c-4951-9270-bf62d… Accounts Data: {"title" => "Chief Technical …" at bounding box center [508, 208] width 307 height 42
drag, startPoint x: 371, startPoint y: 104, endPoint x: 438, endPoint y: 104, distance: 66.6
click at [438, 104] on div "126" at bounding box center [454, 104] width 166 height 13
click at [481, 146] on div "**********" at bounding box center [744, 362] width 778 height 567
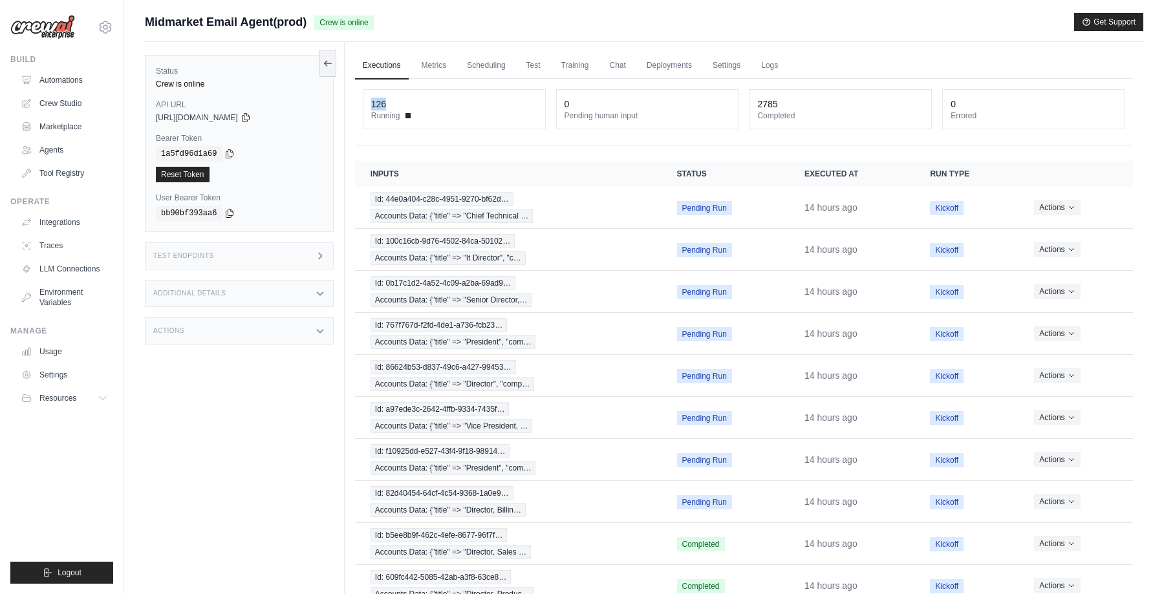
drag, startPoint x: 372, startPoint y: 103, endPoint x: 443, endPoint y: 103, distance: 71.1
click at [443, 103] on div "126" at bounding box center [454, 104] width 166 height 13
click at [440, 120] on dt "Running" at bounding box center [454, 116] width 166 height 10
drag, startPoint x: 373, startPoint y: 103, endPoint x: 457, endPoint y: 103, distance: 84.1
click at [457, 103] on div "126" at bounding box center [454, 104] width 166 height 13
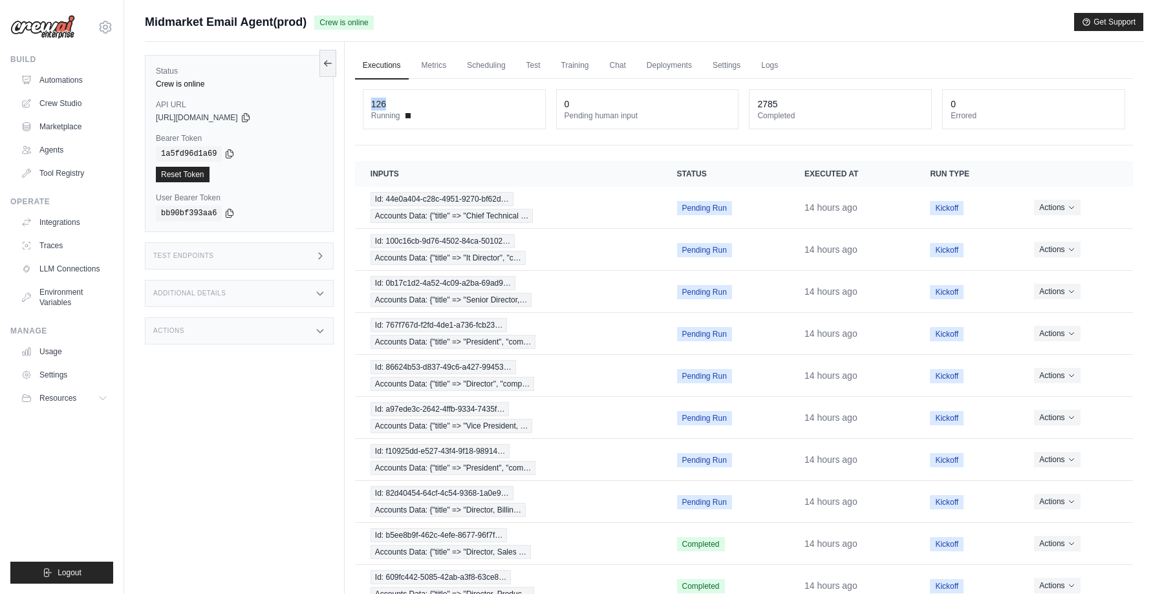
click at [401, 110] on div "126" at bounding box center [454, 104] width 166 height 13
drag, startPoint x: 373, startPoint y: 102, endPoint x: 437, endPoint y: 102, distance: 64.0
click at [437, 102] on div "126" at bounding box center [454, 104] width 166 height 13
click at [389, 134] on div "126 Running 0 Pending human input 2785 Completed 0 Errored" at bounding box center [744, 112] width 778 height 67
drag, startPoint x: 373, startPoint y: 103, endPoint x: 418, endPoint y: 102, distance: 45.3
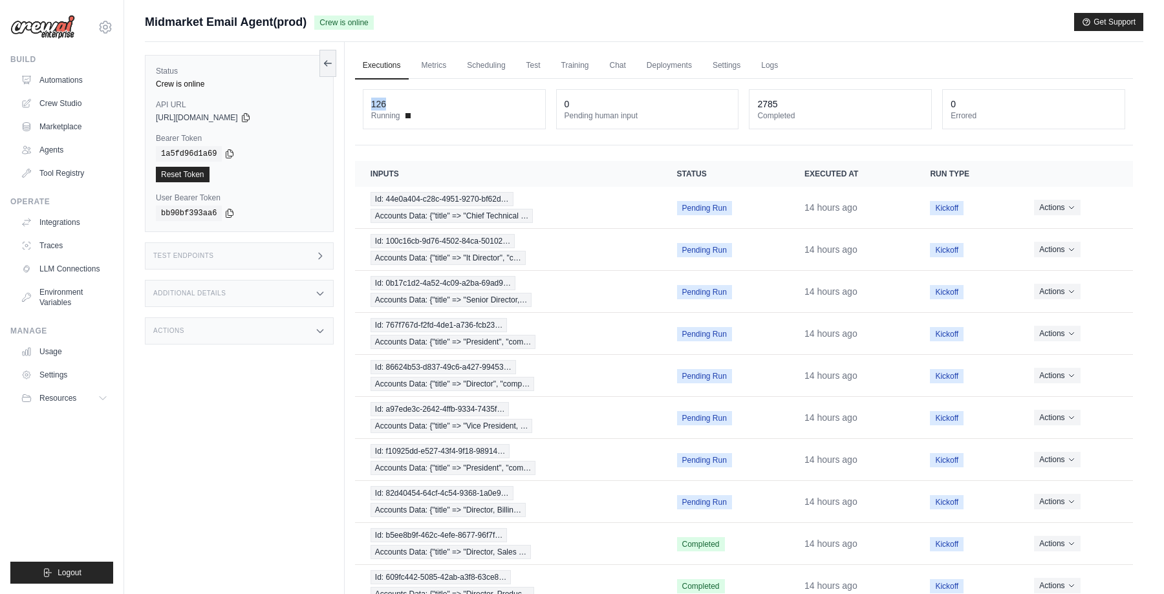
click at [418, 103] on div "126" at bounding box center [454, 104] width 166 height 13
click at [418, 139] on div "126 Running 0 Pending human input 2785 Completed 0 Errored" at bounding box center [744, 112] width 778 height 67
drag, startPoint x: 373, startPoint y: 103, endPoint x: 439, endPoint y: 103, distance: 66.0
click at [439, 103] on div "126" at bounding box center [454, 104] width 166 height 13
click at [411, 138] on div "126 Running 0 Pending human input 2785 Completed 0 Errored" at bounding box center [744, 112] width 778 height 67
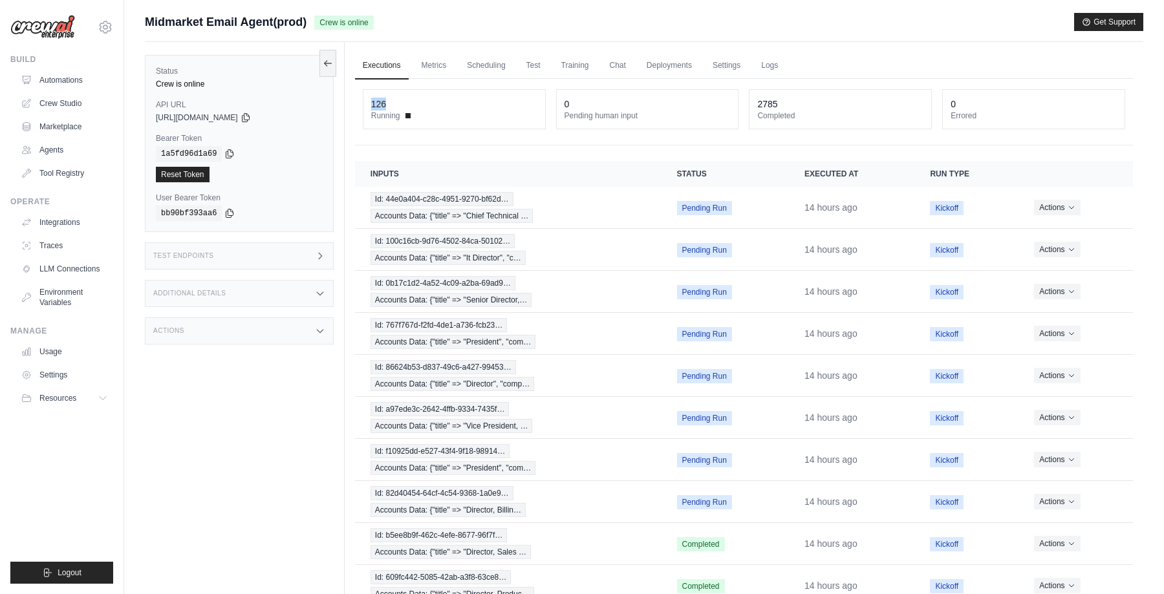
drag, startPoint x: 373, startPoint y: 105, endPoint x: 424, endPoint y: 105, distance: 51.7
click at [424, 105] on div "126" at bounding box center [454, 104] width 166 height 13
click at [417, 120] on dt "Running" at bounding box center [454, 116] width 166 height 10
drag, startPoint x: 370, startPoint y: 105, endPoint x: 437, endPoint y: 105, distance: 66.6
click at [437, 105] on div "126 Running" at bounding box center [454, 109] width 182 height 39
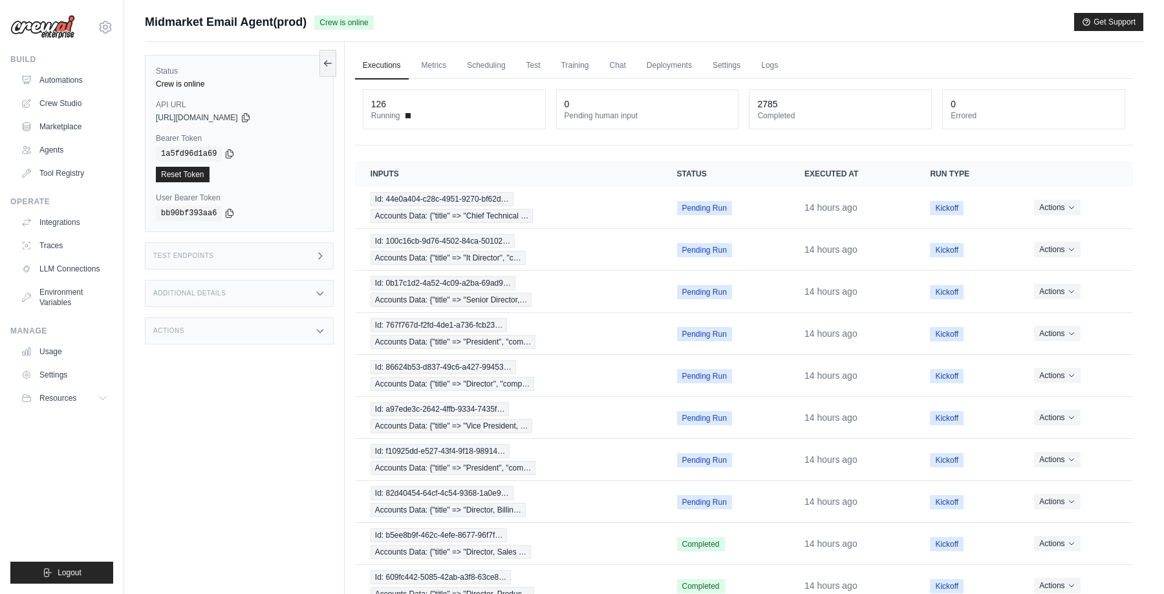
click at [416, 105] on div "126" at bounding box center [454, 104] width 166 height 13
drag, startPoint x: 371, startPoint y: 105, endPoint x: 464, endPoint y: 105, distance: 93.1
click at [464, 105] on div "126" at bounding box center [454, 104] width 166 height 13
click at [451, 108] on div "126" at bounding box center [454, 104] width 166 height 13
drag, startPoint x: 373, startPoint y: 102, endPoint x: 434, endPoint y: 104, distance: 60.8
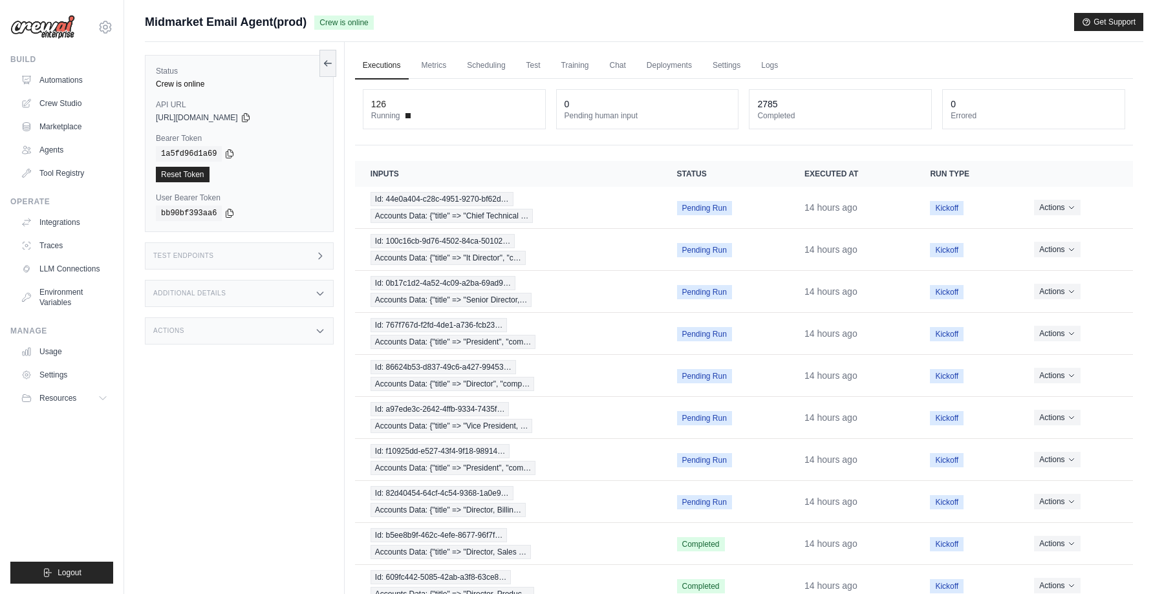
click at [434, 104] on div "126" at bounding box center [454, 104] width 166 height 13
click at [393, 104] on div "126" at bounding box center [454, 104] width 166 height 13
drag, startPoint x: 370, startPoint y: 103, endPoint x: 445, endPoint y: 103, distance: 75.0
click at [445, 103] on div "126 Running" at bounding box center [454, 109] width 182 height 39
click at [441, 103] on div "126" at bounding box center [454, 104] width 166 height 13
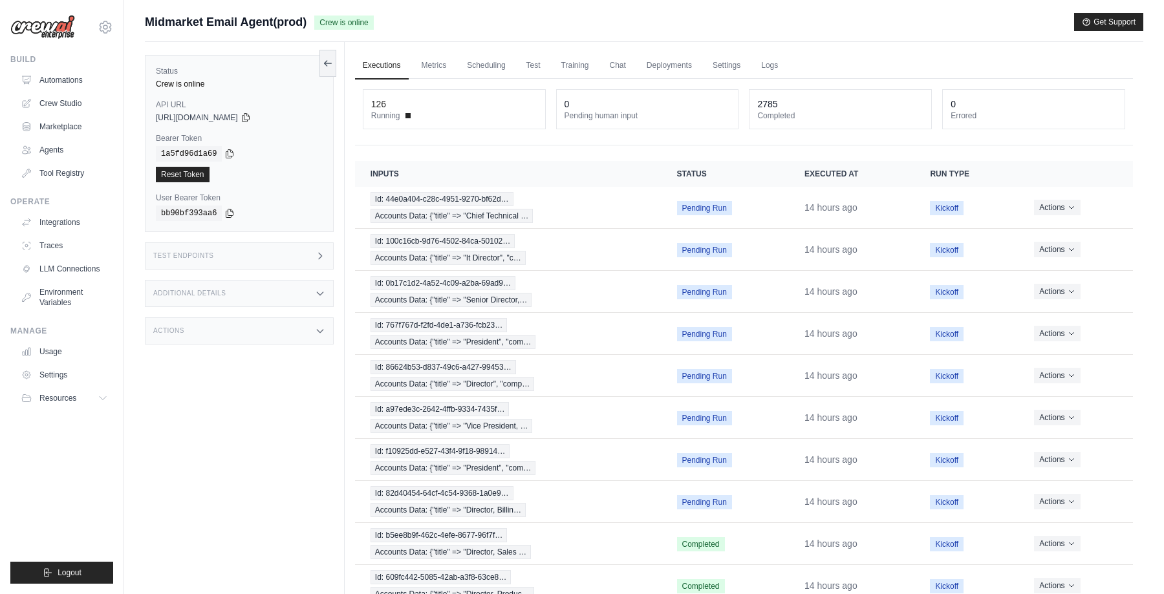
click at [459, 26] on div "Midmarket Email Agent(prod) Crew is online Get Support" at bounding box center [644, 22] width 999 height 18
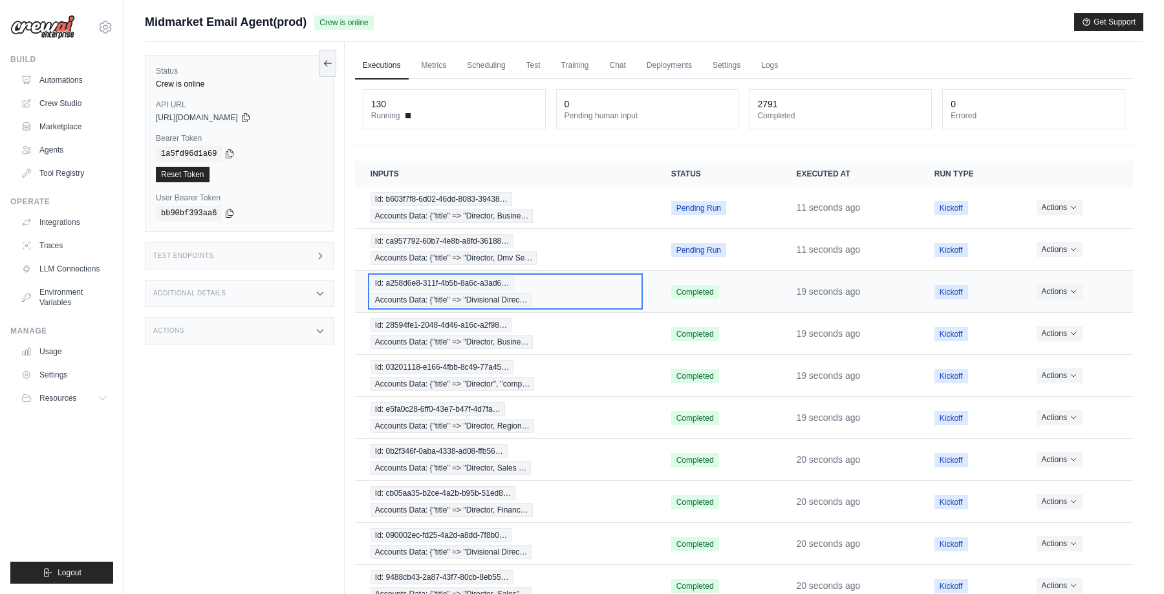
click at [604, 286] on div "Id: a258d6e8-311f-4b5b-8a6c-a3ad6… Accounts Data: {"title" => "Divisional Direc…" at bounding box center [506, 291] width 270 height 31
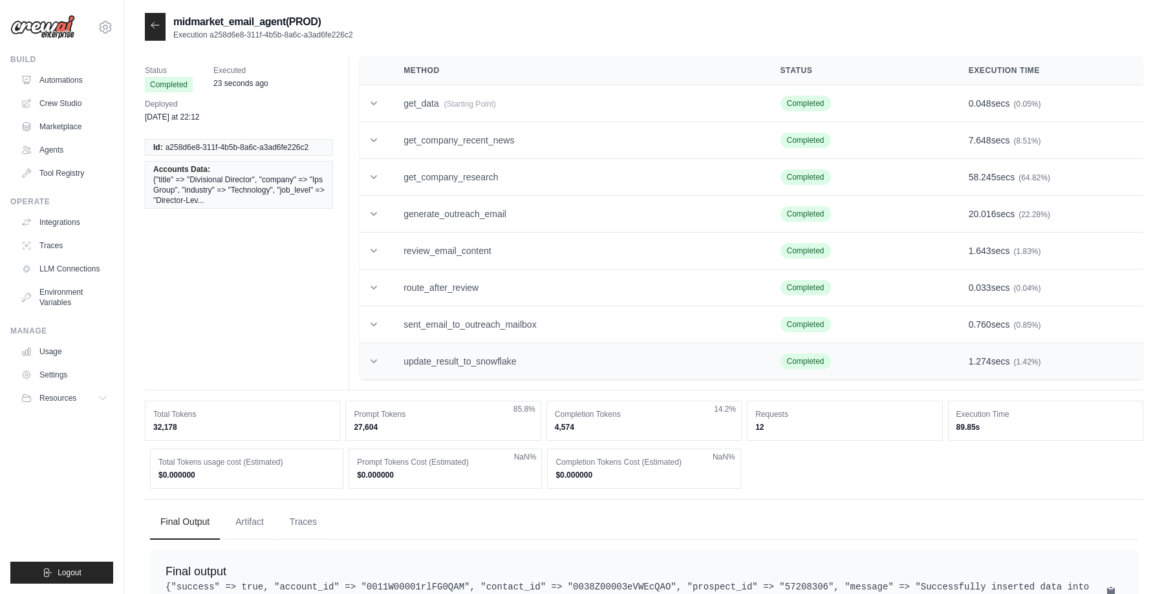
click at [374, 362] on icon at bounding box center [374, 362] width 6 height 4
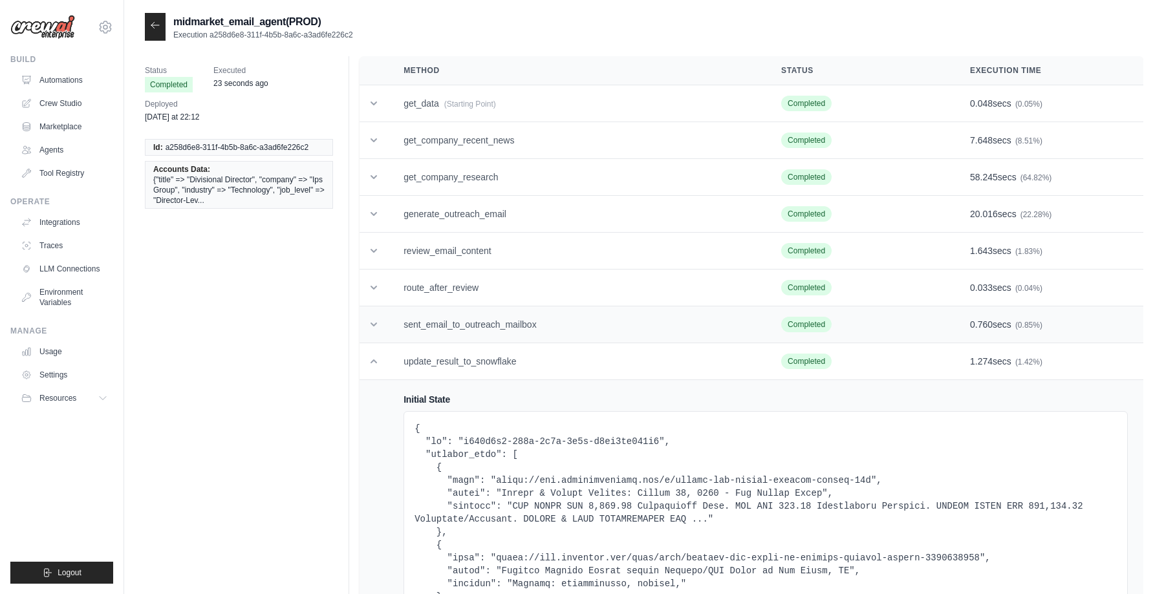
click at [369, 337] on td at bounding box center [374, 325] width 28 height 37
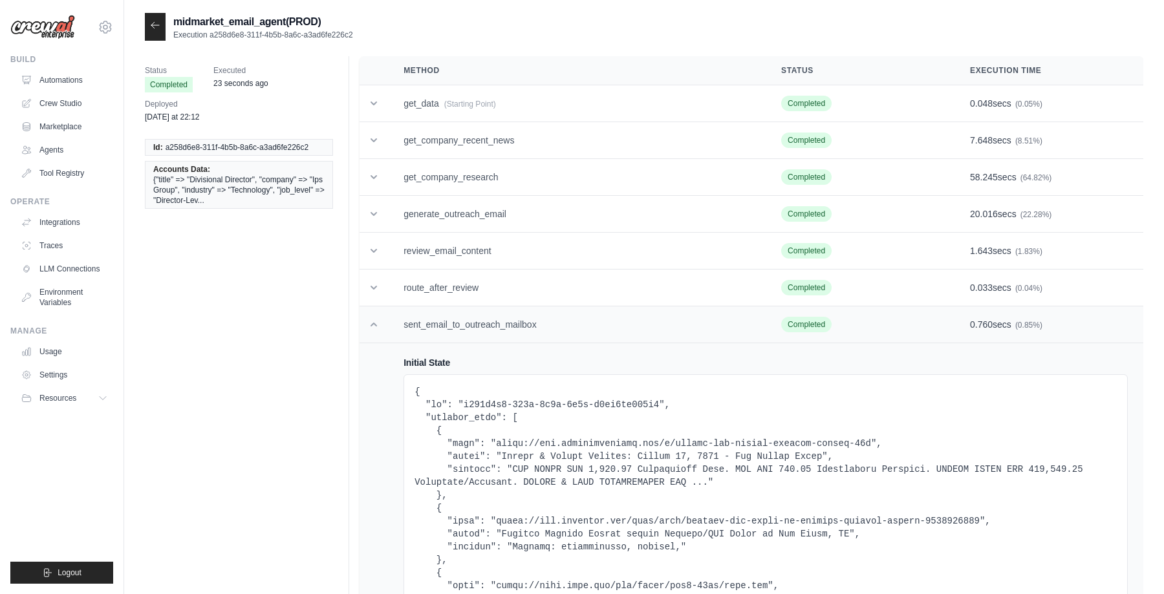
click at [374, 330] on icon at bounding box center [373, 324] width 13 height 13
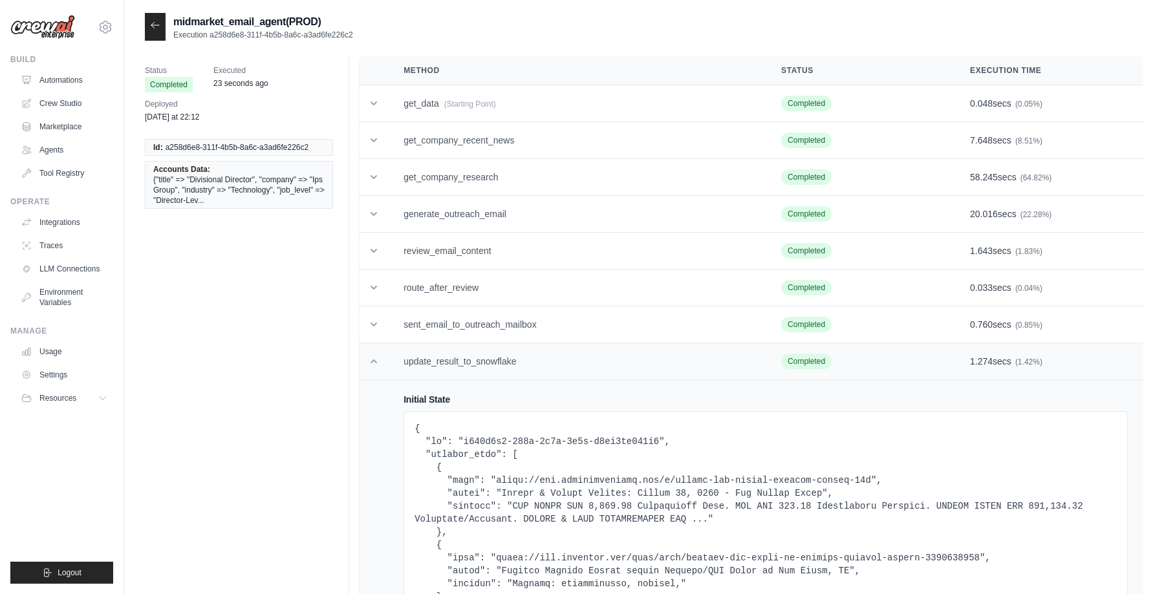
click at [373, 352] on td at bounding box center [374, 361] width 28 height 37
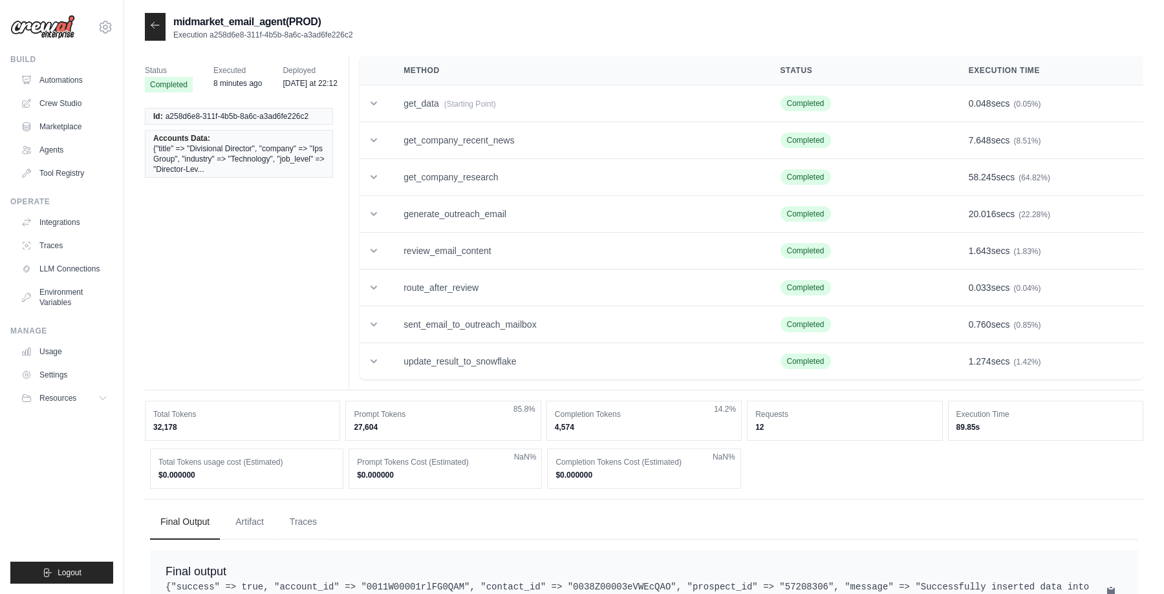
click at [153, 23] on icon at bounding box center [155, 25] width 10 height 10
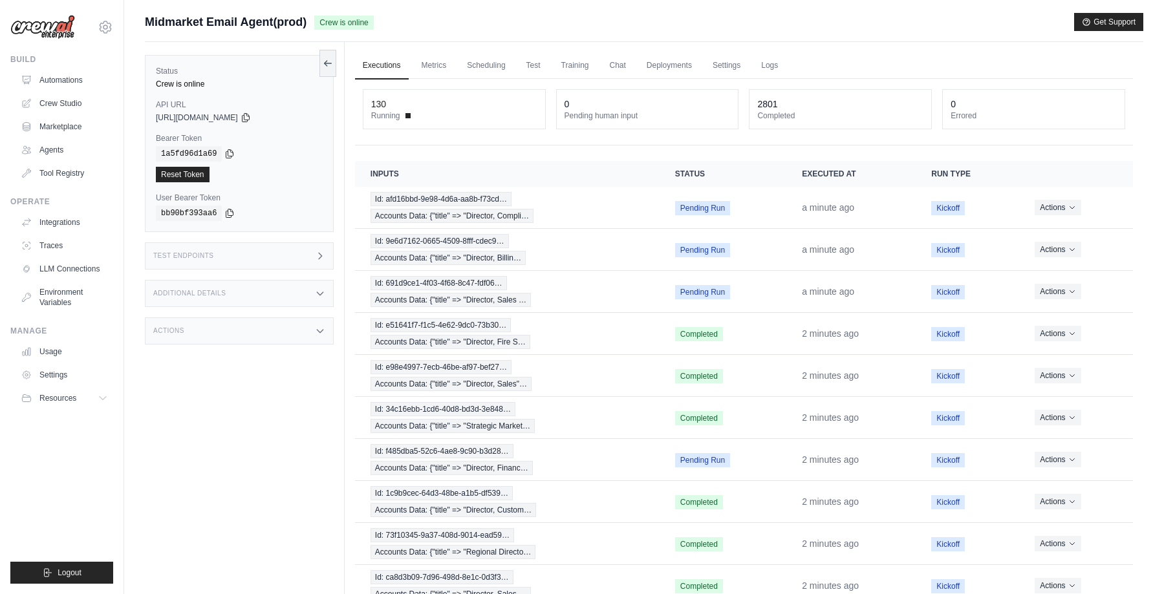
click at [620, 18] on div "Midmarket Email Agent(prod) Crew is online Get Support" at bounding box center [644, 22] width 999 height 18
click at [845, 23] on div "Midmarket Email Agent(prod) Crew is online Get Support" at bounding box center [644, 22] width 999 height 18
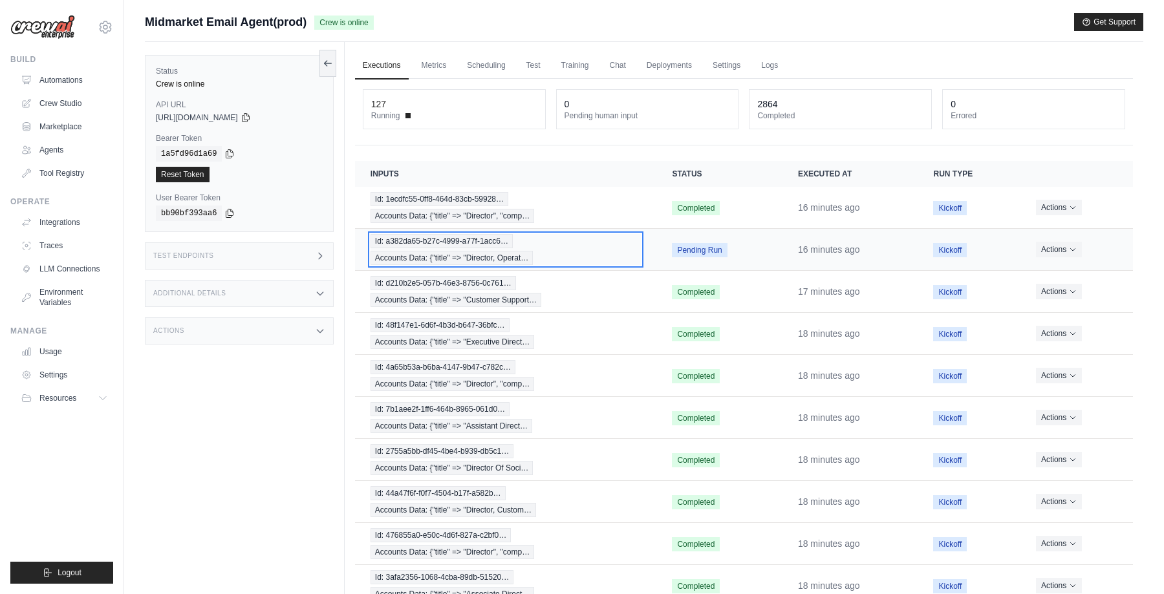
click at [608, 244] on div "Id: a382da65-b27c-4999-a77f-1acc6… Accounts Data: {"title" => "Director, Operat…" at bounding box center [506, 249] width 271 height 31
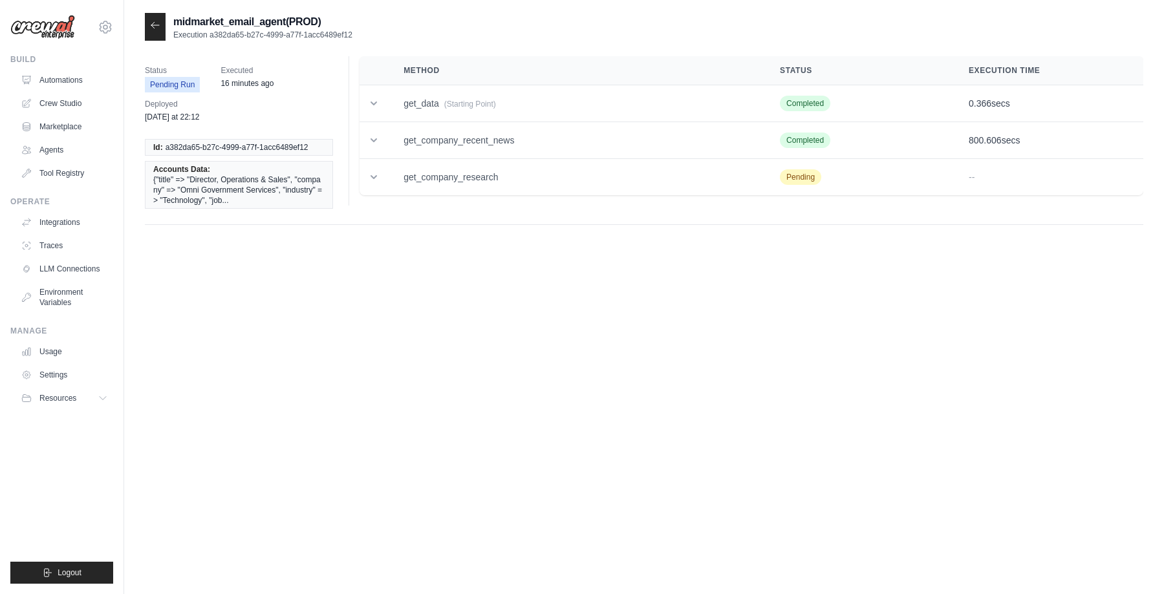
click at [201, 149] on span "a382da65-b27c-4999-a77f-1acc6489ef12" at bounding box center [237, 147] width 143 height 10
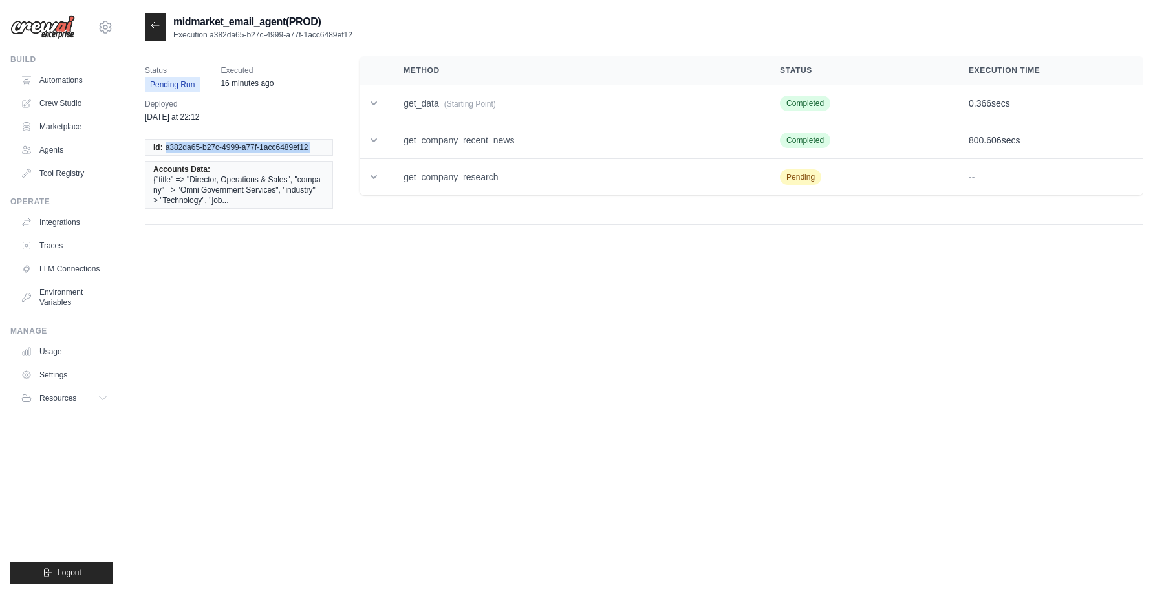
copy ul "a382da65-b27c-4999-a77f-1acc6489ef12"
click at [155, 27] on icon at bounding box center [155, 25] width 10 height 10
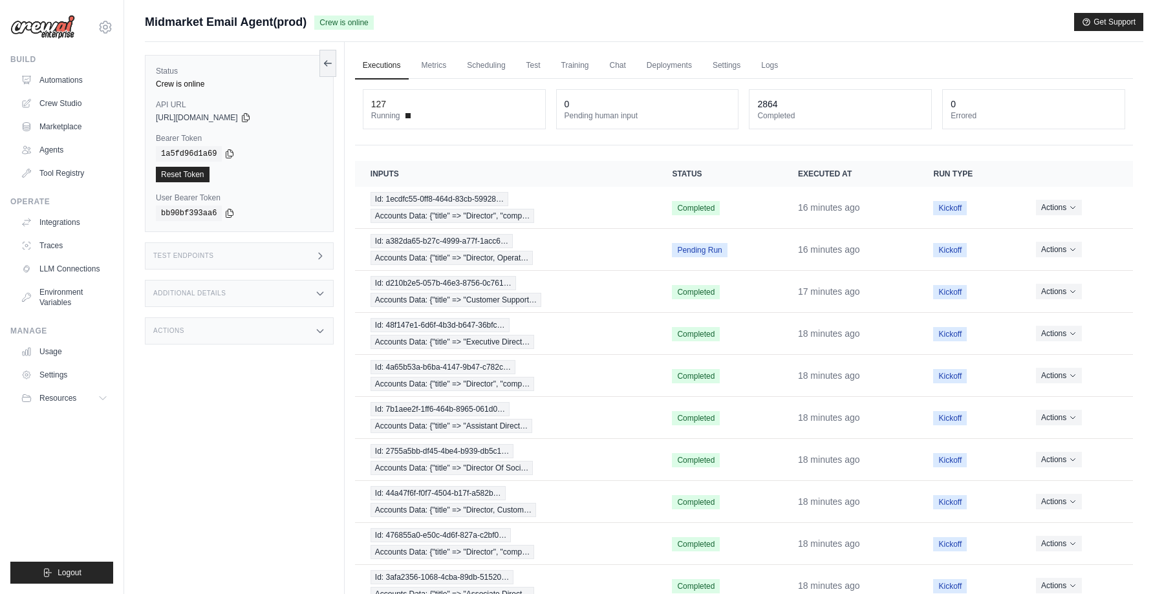
click at [326, 256] on div "Test Endpoints" at bounding box center [239, 256] width 189 height 27
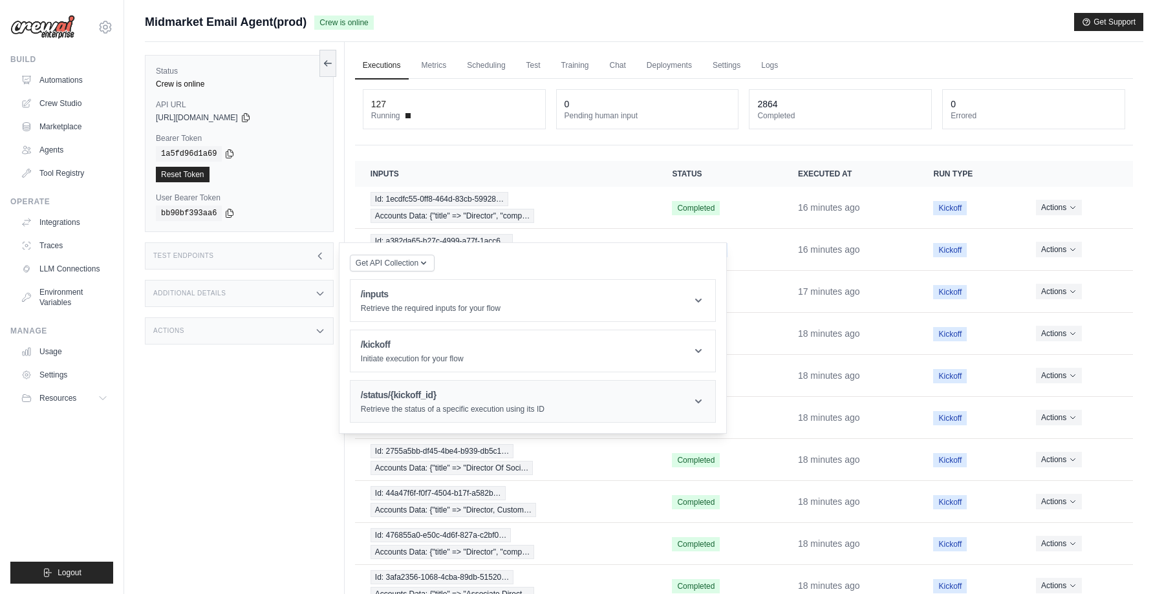
click at [432, 396] on h1 "/status/{kickoff_id}" at bounding box center [453, 395] width 184 height 13
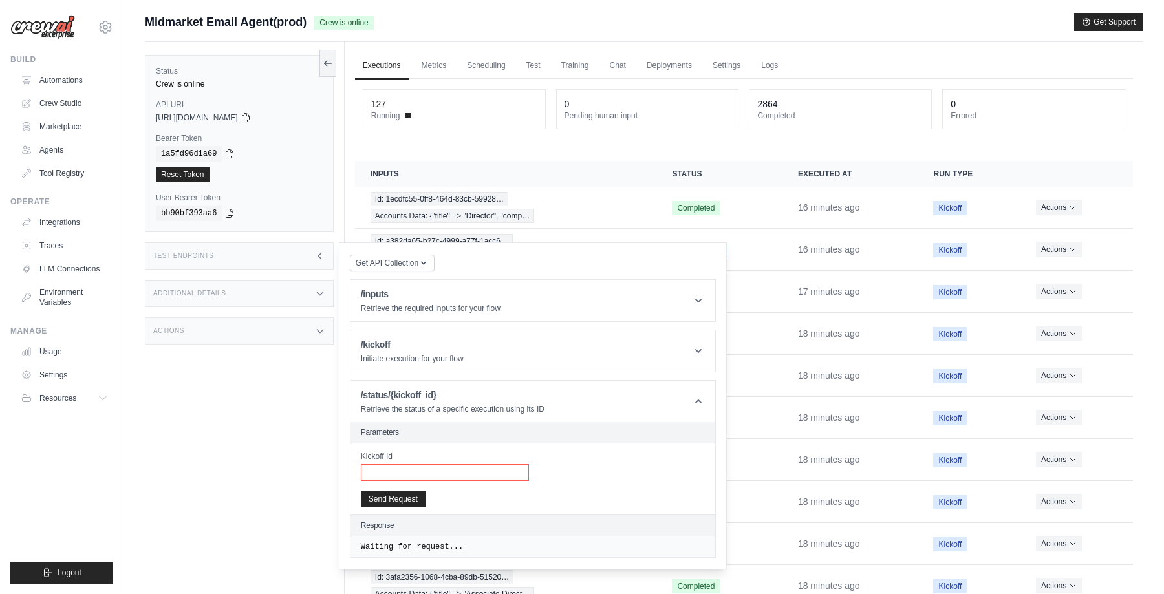
click at [425, 476] on input "Kickoff Id" at bounding box center [445, 472] width 168 height 17
paste input "**********"
type input "**********"
click at [401, 496] on button "Send Request" at bounding box center [393, 499] width 65 height 16
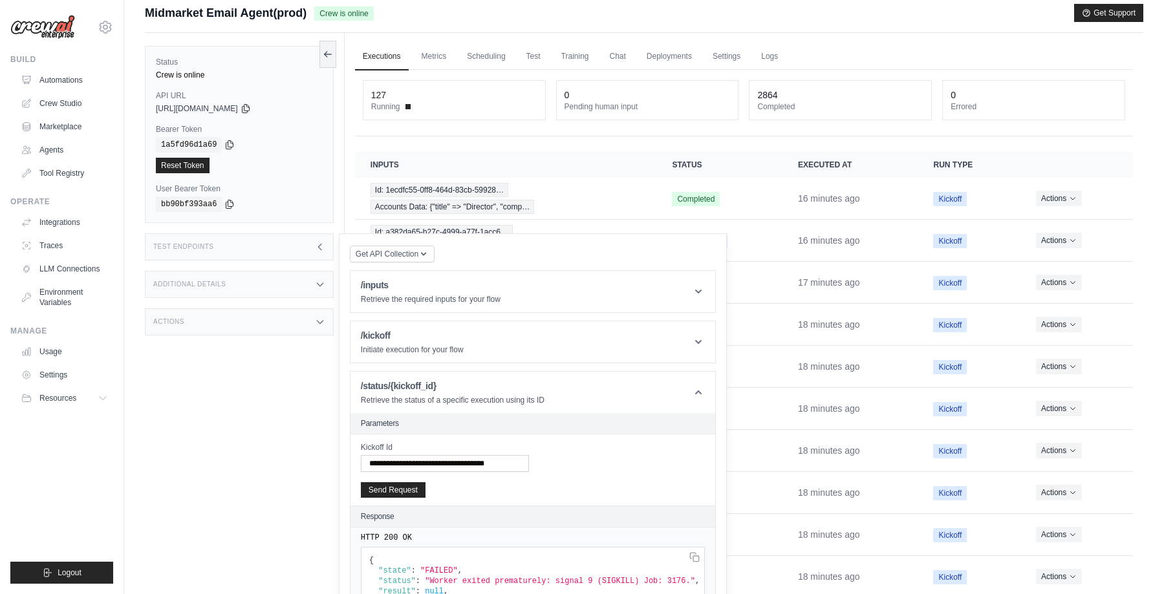
scroll to position [28, 0]
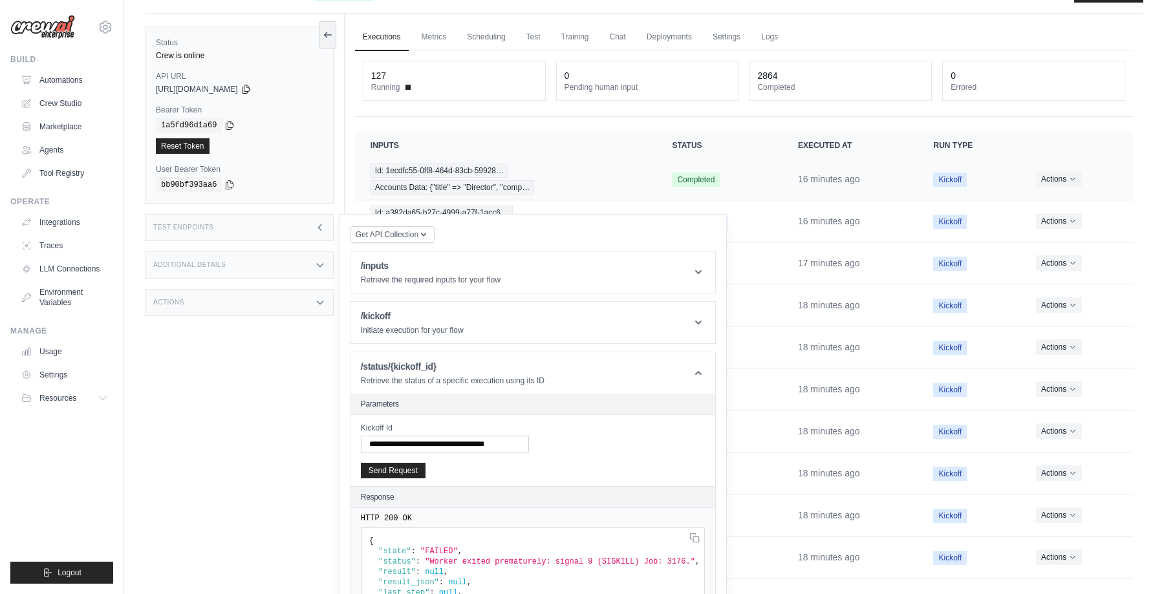
click at [682, 189] on td "Completed" at bounding box center [719, 179] width 126 height 42
click at [640, 179] on div "Id: 1ecdfc55-0ff8-464d-83cb-59928… Accounts Data: {"title" => "Director", "comp…" at bounding box center [506, 179] width 271 height 31
click at [319, 228] on icon at bounding box center [319, 227] width 3 height 6
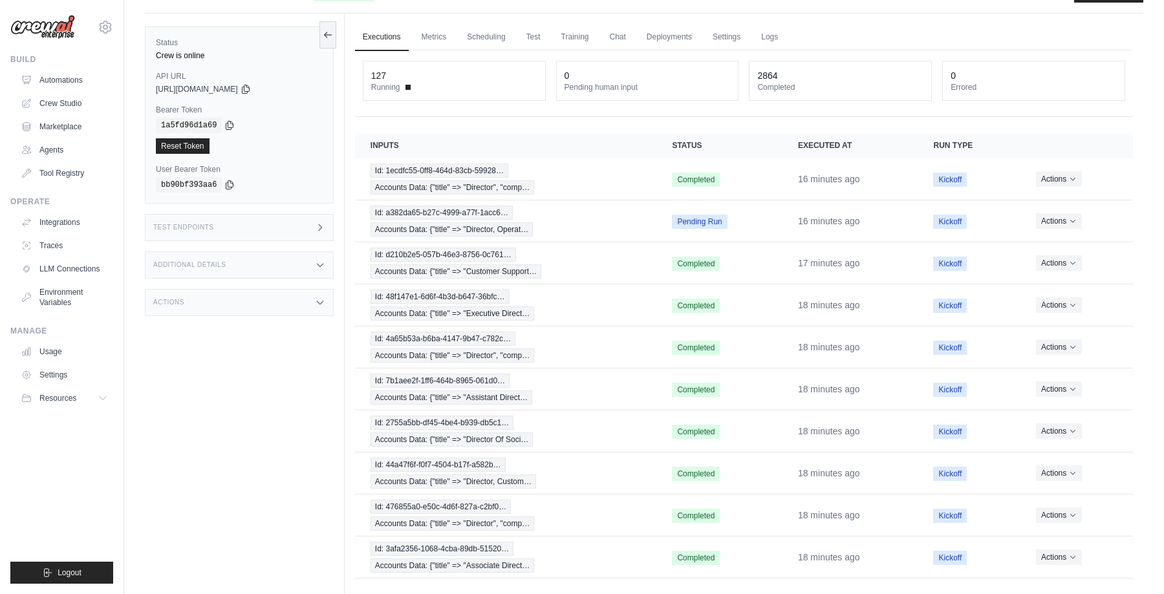
click at [290, 405] on div "Status Crew is online API URL copied https://midmarket-email-agent-0bcea3b1-b64…" at bounding box center [245, 311] width 200 height 594
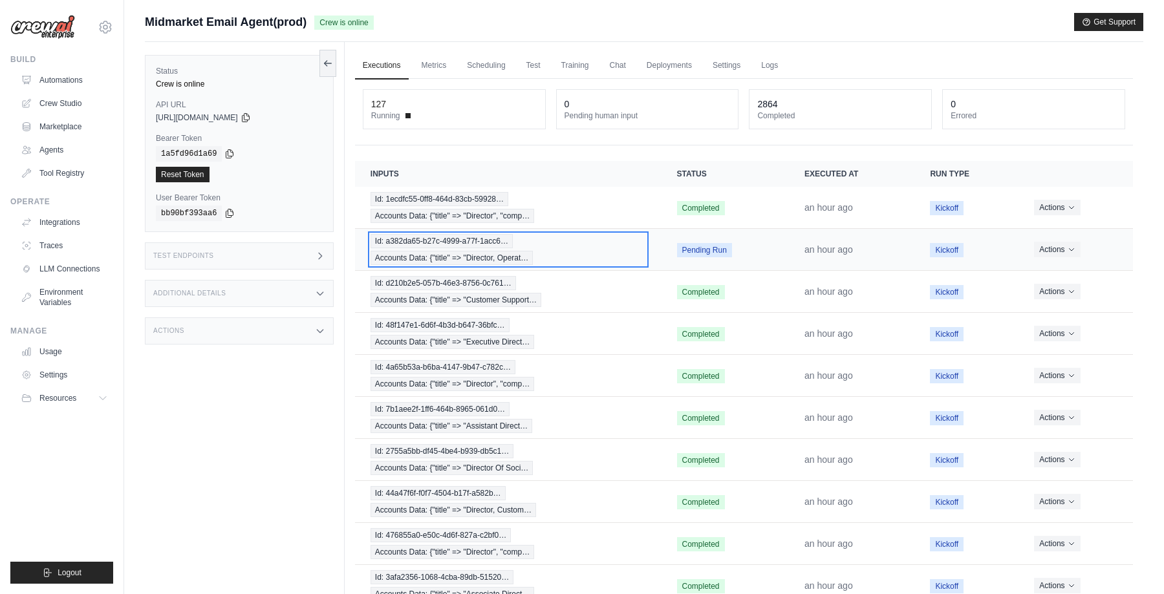
click at [561, 254] on div "Id: a382da65-b27c-4999-a77f-1acc6… Accounts Data: {"title" => "Director, Operat…" at bounding box center [509, 249] width 276 height 31
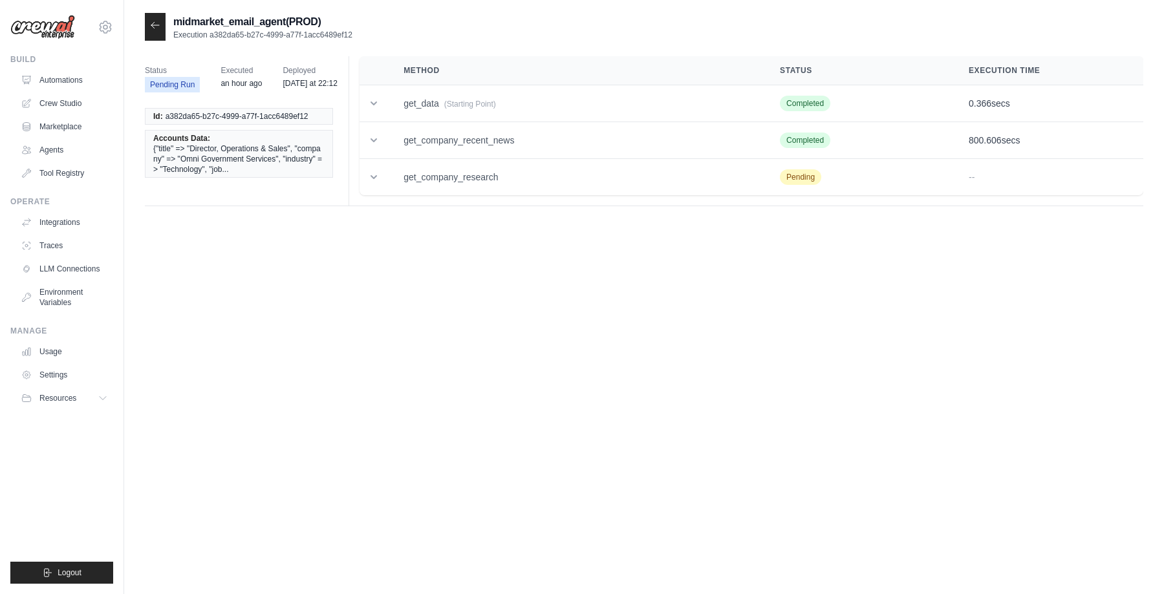
click at [197, 122] on span "a382da65-b27c-4999-a77f-1acc6489ef12" at bounding box center [237, 116] width 143 height 10
copy ul "a382da65-b27c-4999-a77f-1acc6489ef12"
click at [149, 36] on div at bounding box center [155, 27] width 21 height 28
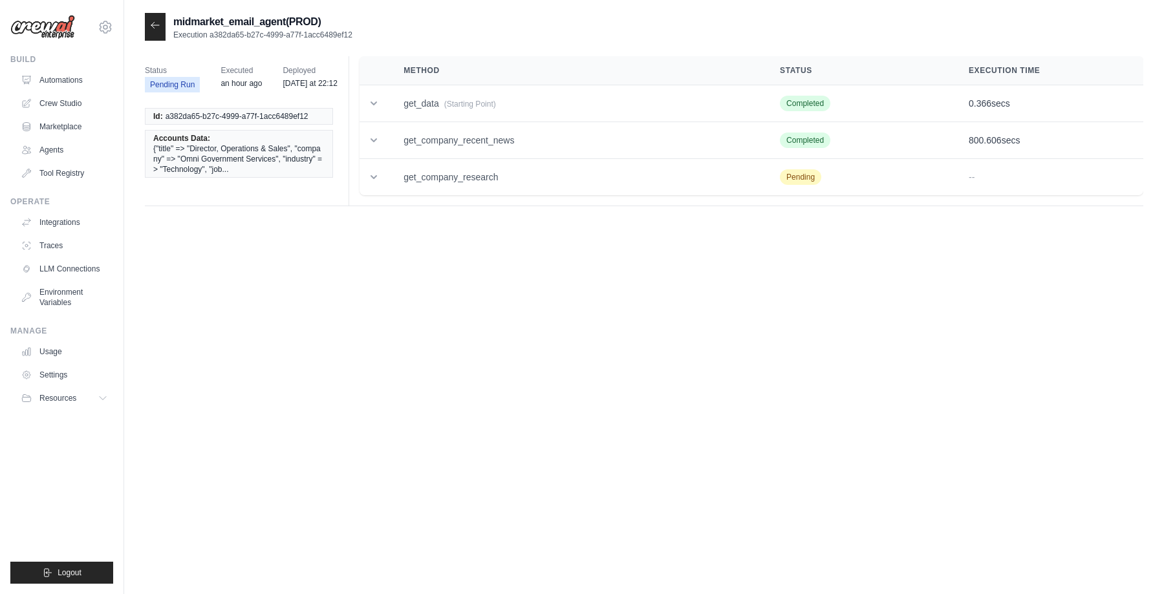
click at [157, 28] on icon at bounding box center [155, 25] width 10 height 10
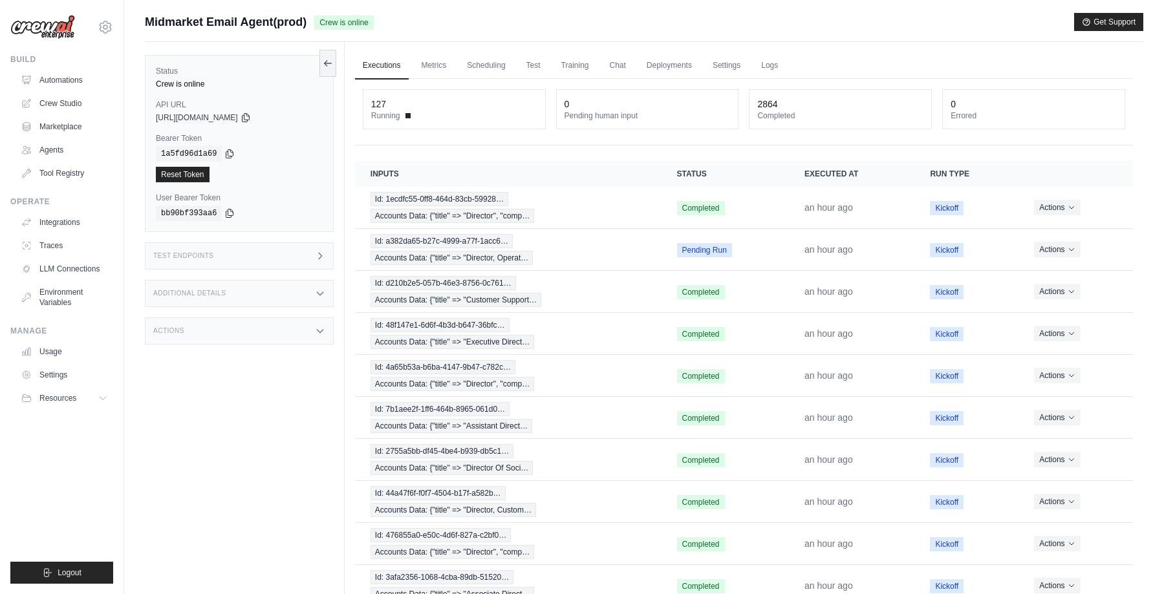
click at [321, 254] on icon at bounding box center [320, 256] width 10 height 10
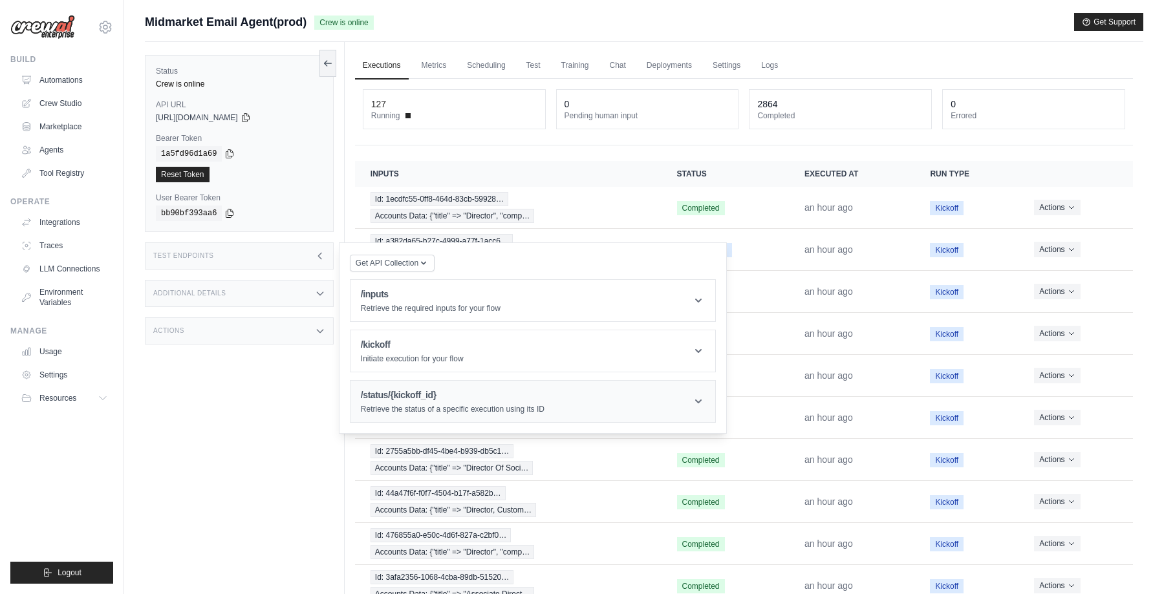
click at [391, 391] on h1 "/status/{kickoff_id}" at bounding box center [453, 395] width 184 height 13
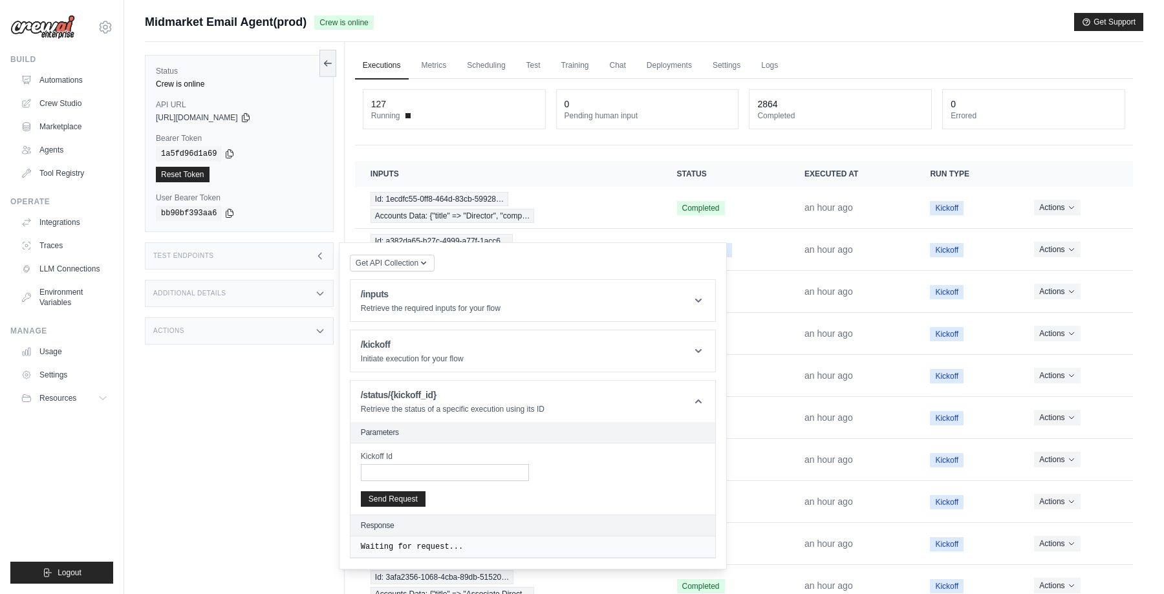
click at [417, 462] on div "Kickoff Id" at bounding box center [445, 466] width 168 height 30
click at [404, 476] on input "Kickoff Id" at bounding box center [445, 472] width 168 height 17
paste input "**********"
type input "**********"
click at [408, 499] on button "Send Request" at bounding box center [393, 499] width 65 height 16
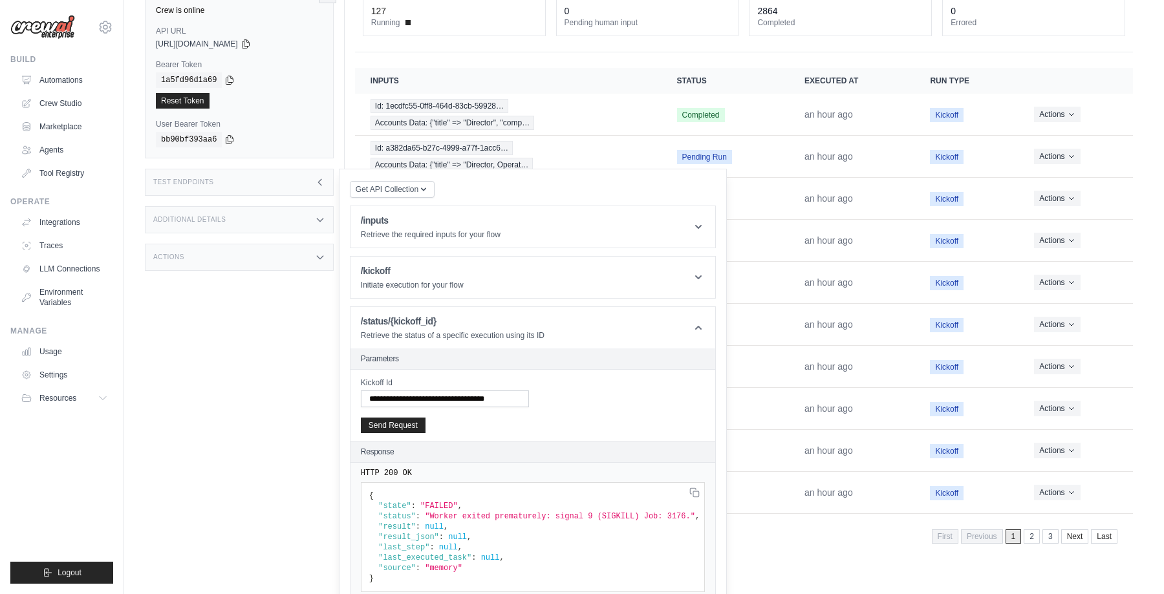
click at [323, 182] on icon at bounding box center [320, 182] width 10 height 10
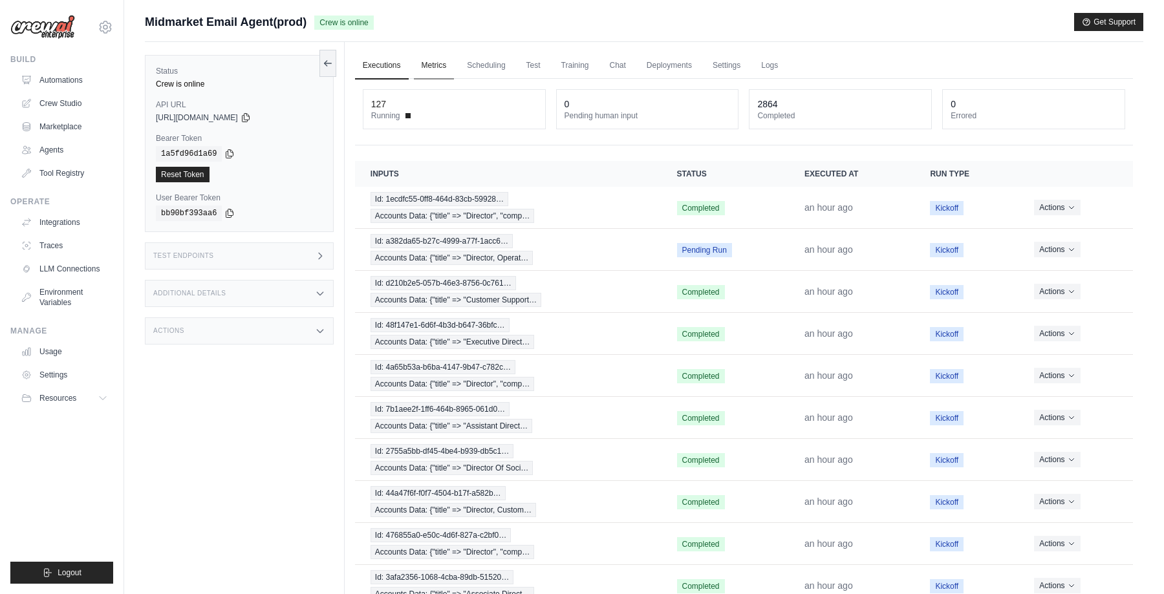
click at [439, 60] on link "Metrics" at bounding box center [434, 65] width 41 height 27
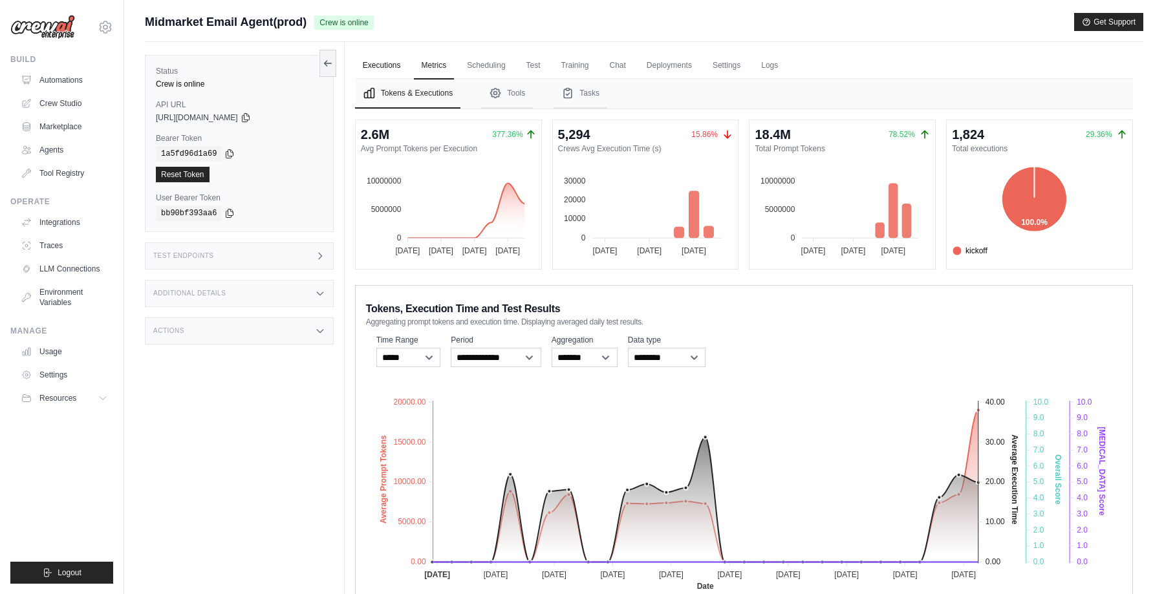
click at [380, 63] on link "Executions" at bounding box center [382, 65] width 54 height 27
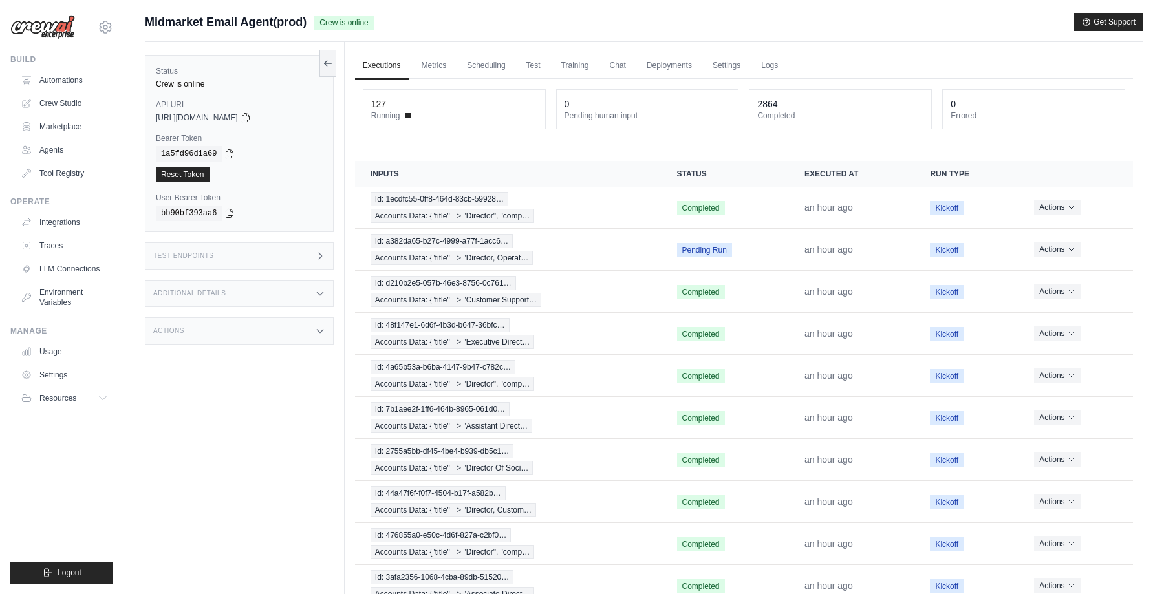
click at [747, 28] on div "Midmarket Email Agent(prod) Crew is online Get Support" at bounding box center [644, 22] width 999 height 18
